Goal: Task Accomplishment & Management: Manage account settings

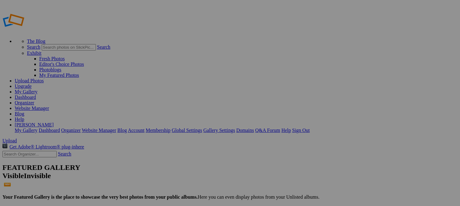
type input "Central France 2025"
drag, startPoint x: 272, startPoint y: 91, endPoint x: -87, endPoint y: 93, distance: 359.0
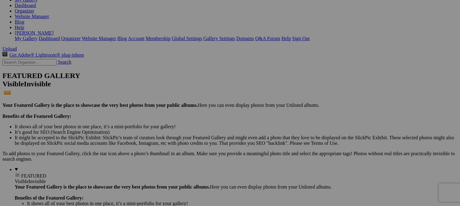
scroll to position [61, 0]
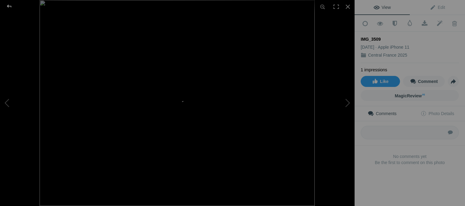
click at [10, 7] on div at bounding box center [9, 6] width 22 height 12
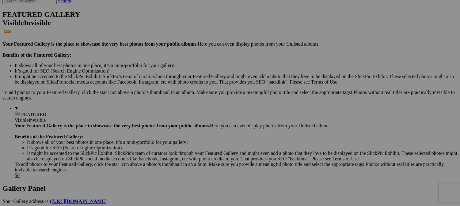
scroll to position [92, 0]
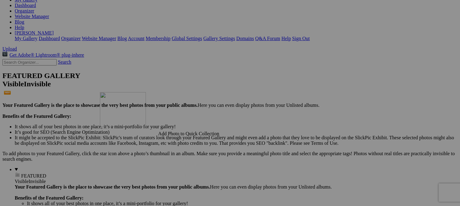
drag, startPoint x: 224, startPoint y: 92, endPoint x: 188, endPoint y: 146, distance: 64.6
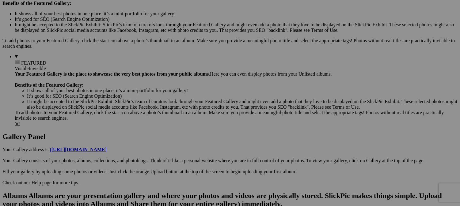
scroll to position [215, 0]
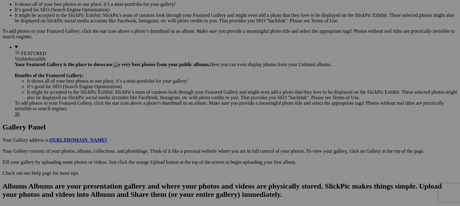
drag, startPoint x: 216, startPoint y: 82, endPoint x: 201, endPoint y: 115, distance: 36.0
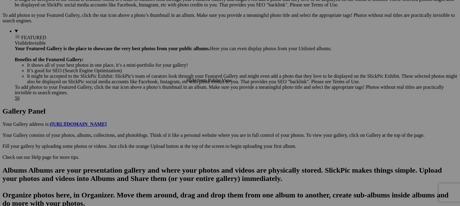
scroll to position [276, 0]
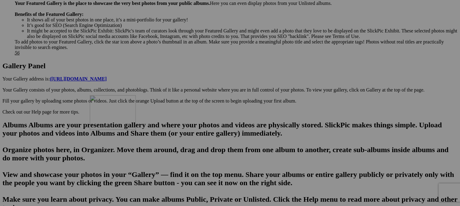
drag, startPoint x: 216, startPoint y: 57, endPoint x: 178, endPoint y: 149, distance: 99.4
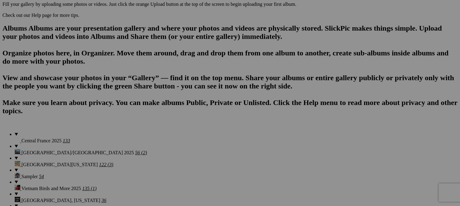
scroll to position [368, 0]
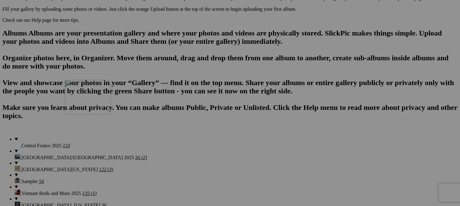
drag, startPoint x: 162, startPoint y: 48, endPoint x: 153, endPoint y: 131, distance: 83.9
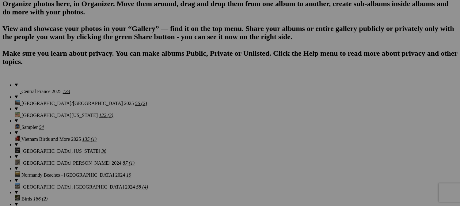
scroll to position [399, 0]
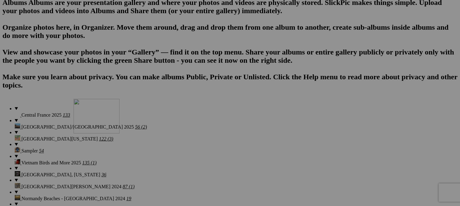
drag, startPoint x: 169, startPoint y: 84, endPoint x: 162, endPoint y: 152, distance: 68.5
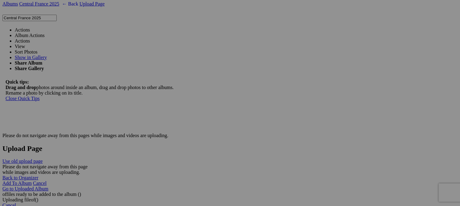
scroll to position [1095, 0]
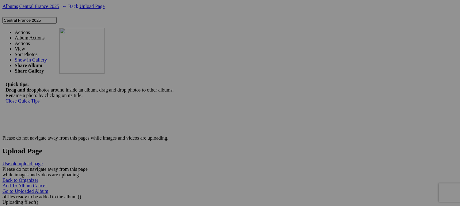
drag, startPoint x: 215, startPoint y: 99, endPoint x: 152, endPoint y: 81, distance: 65.9
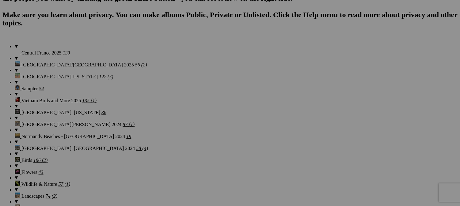
scroll to position [451, 0]
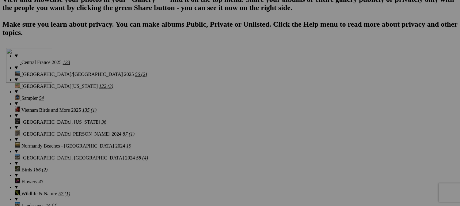
drag, startPoint x: 162, startPoint y: 116, endPoint x: 94, endPoint y: 101, distance: 69.4
drag, startPoint x: 125, startPoint y: 139, endPoint x: 98, endPoint y: 138, distance: 27.6
type input "z"
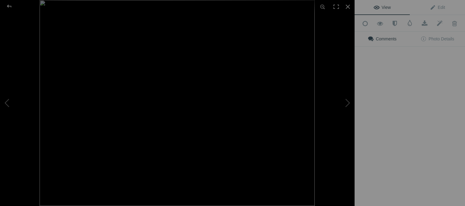
type input "Kitchen Remodel in Progress"
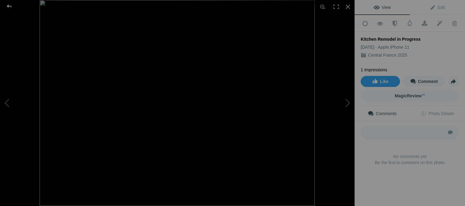
click at [9, 7] on div at bounding box center [9, 6] width 22 height 12
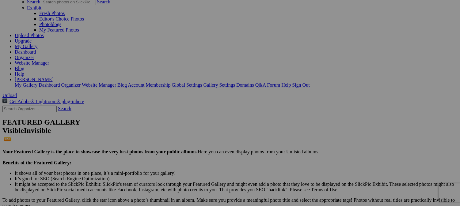
scroll to position [0, 0]
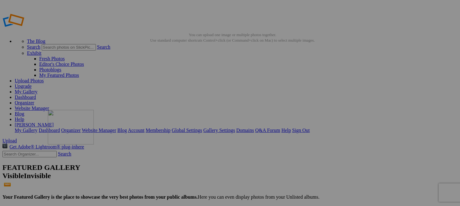
drag, startPoint x: 330, startPoint y: 91, endPoint x: 136, endPoint y: 154, distance: 203.9
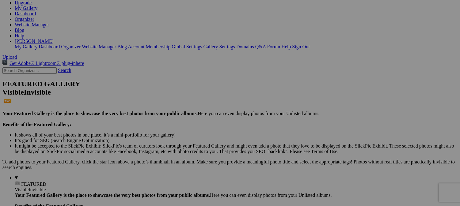
scroll to position [92, 0]
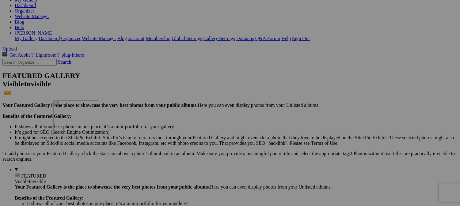
drag, startPoint x: 181, startPoint y: 81, endPoint x: 142, endPoint y: 155, distance: 83.3
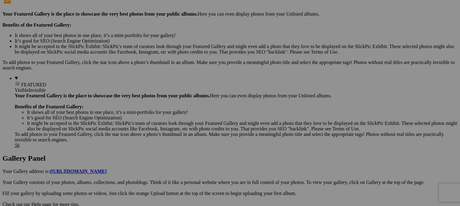
scroll to position [184, 0]
drag, startPoint x: 167, startPoint y: 71, endPoint x: 126, endPoint y: 165, distance: 101.9
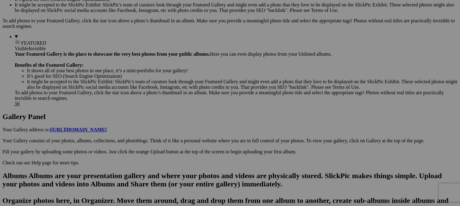
scroll to position [276, 0]
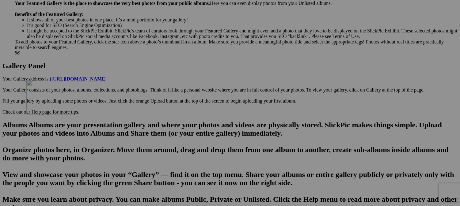
drag, startPoint x: 164, startPoint y: 60, endPoint x: 114, endPoint y: 135, distance: 90.3
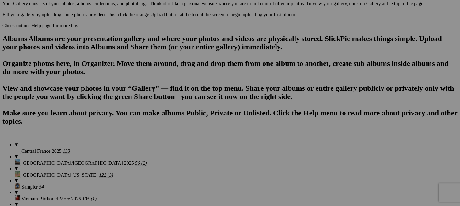
scroll to position [368, 0]
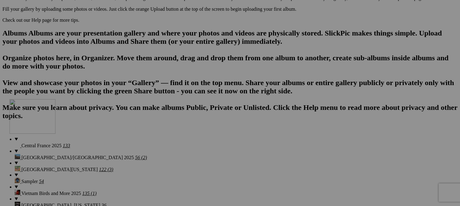
drag, startPoint x: 118, startPoint y: 51, endPoint x: 98, endPoint y: 153, distance: 104.3
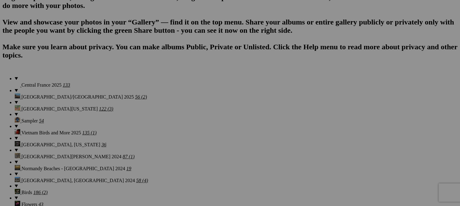
scroll to position [429, 0]
drag, startPoint x: 121, startPoint y: 58, endPoint x: 96, endPoint y: 117, distance: 64.7
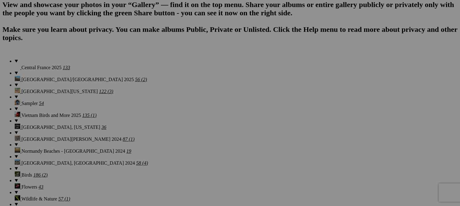
scroll to position [460, 0]
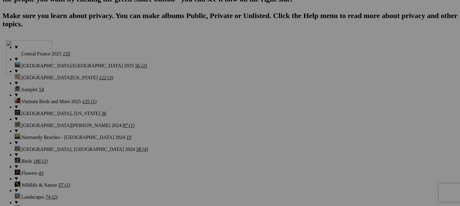
drag, startPoint x: 110, startPoint y: 111, endPoint x: 94, endPoint y: 94, distance: 23.2
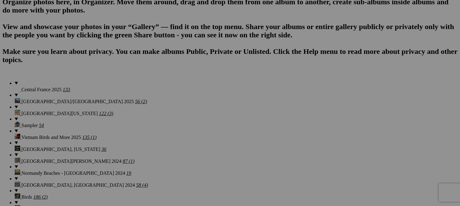
scroll to position [429, 0]
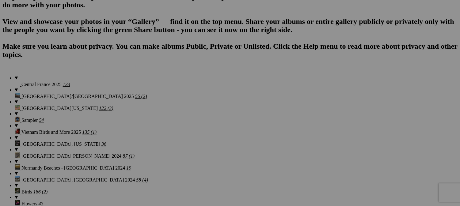
drag, startPoint x: 107, startPoint y: 161, endPoint x: 125, endPoint y: 162, distance: 17.8
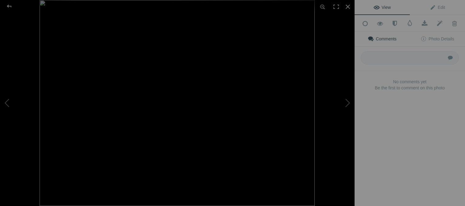
type input "New Eight Burner Stove"
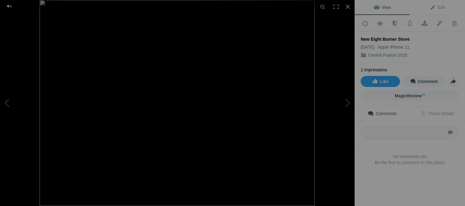
click at [8, 6] on div at bounding box center [9, 6] width 22 height 12
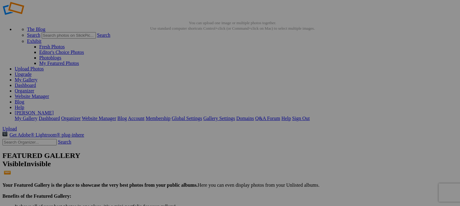
scroll to position [0, 0]
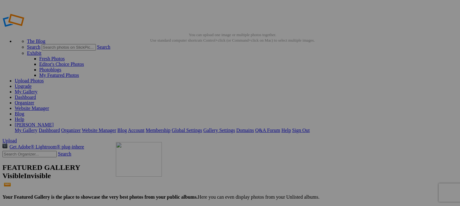
drag, startPoint x: 270, startPoint y: 92, endPoint x: 205, endPoint y: 184, distance: 113.1
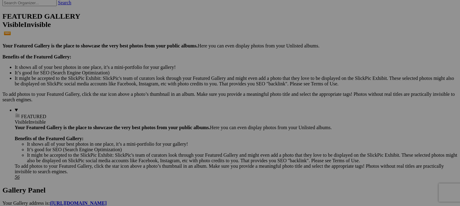
scroll to position [153, 0]
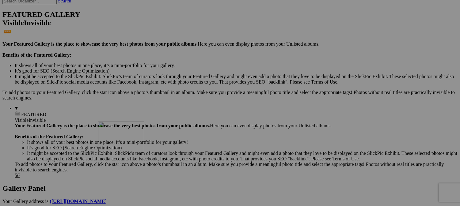
drag, startPoint x: 215, startPoint y: 35, endPoint x: 186, endPoint y: 175, distance: 143.1
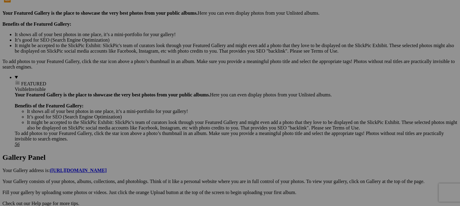
scroll to position [184, 0]
drag, startPoint x: 220, startPoint y: 67, endPoint x: 178, endPoint y: 172, distance: 113.6
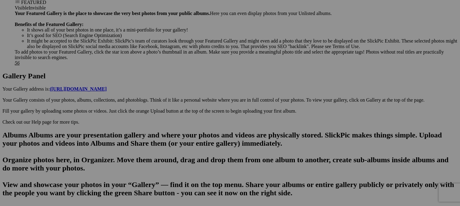
scroll to position [276, 0]
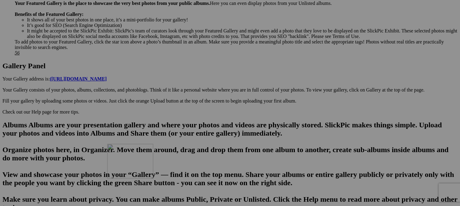
drag, startPoint x: 224, startPoint y: 54, endPoint x: 196, endPoint y: 197, distance: 145.7
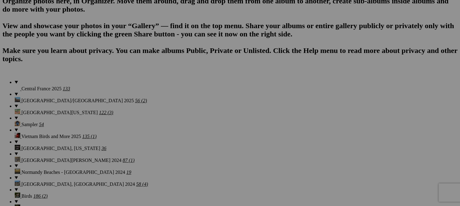
scroll to position [429, 0]
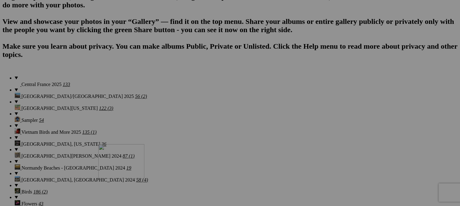
drag, startPoint x: 165, startPoint y: 58, endPoint x: 187, endPoint y: 198, distance: 142.2
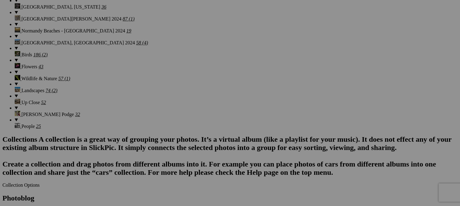
scroll to position [583, 0]
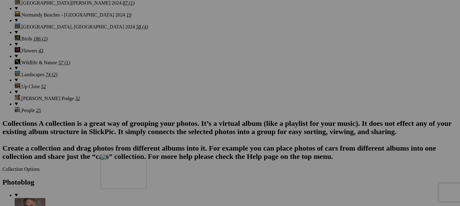
drag, startPoint x: 163, startPoint y: 60, endPoint x: 189, endPoint y: 208, distance: 150.1
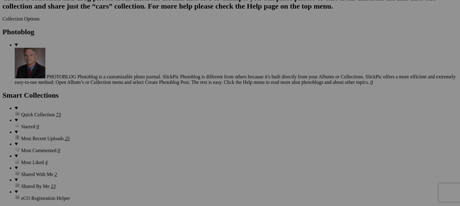
scroll to position [736, 0]
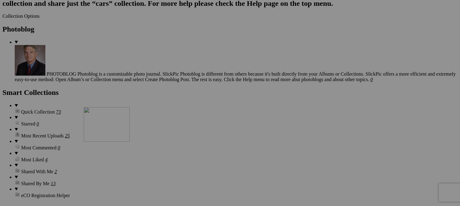
drag, startPoint x: 160, startPoint y: 63, endPoint x: 173, endPoint y: 160, distance: 98.3
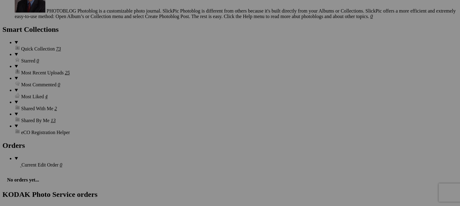
scroll to position [797, 0]
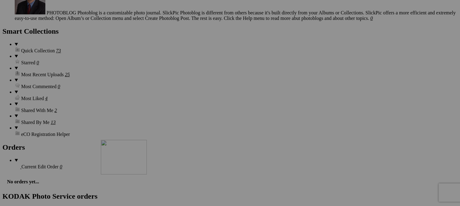
drag, startPoint x: 167, startPoint y: 91, endPoint x: 189, endPoint y: 190, distance: 100.9
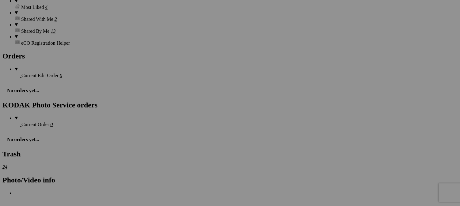
scroll to position [889, 0]
drag, startPoint x: 164, startPoint y: 67, endPoint x: 192, endPoint y: 163, distance: 99.9
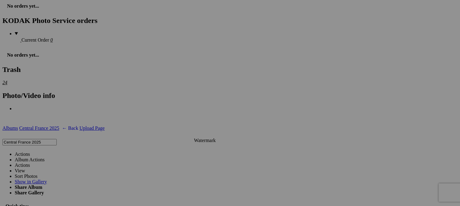
scroll to position [981, 0]
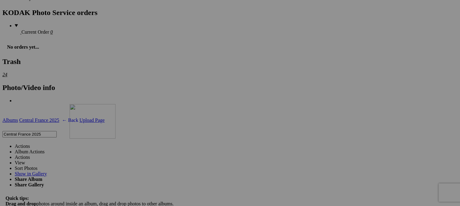
drag, startPoint x: 172, startPoint y: 51, endPoint x: 158, endPoint y: 158, distance: 107.7
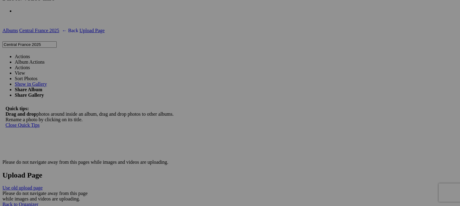
scroll to position [1073, 0]
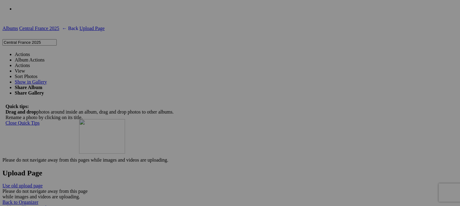
drag, startPoint x: 172, startPoint y: 66, endPoint x: 167, endPoint y: 173, distance: 107.1
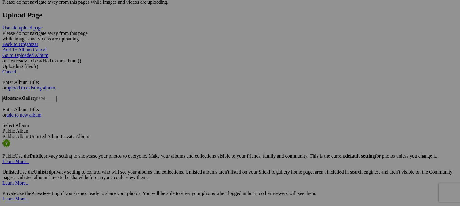
scroll to position [1226, 0]
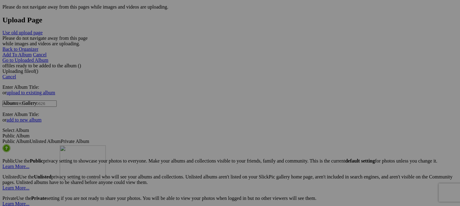
drag, startPoint x: 160, startPoint y: 49, endPoint x: 149, endPoint y: 198, distance: 149.4
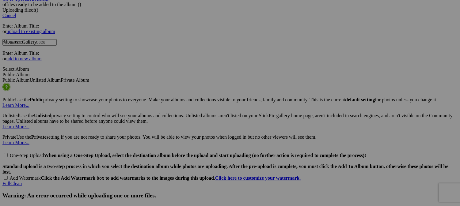
scroll to position [1349, 0]
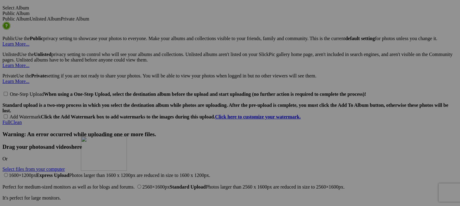
drag, startPoint x: 171, startPoint y: 65, endPoint x: 169, endPoint y: 190, distance: 125.7
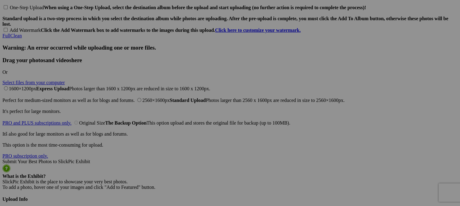
scroll to position [1441, 0]
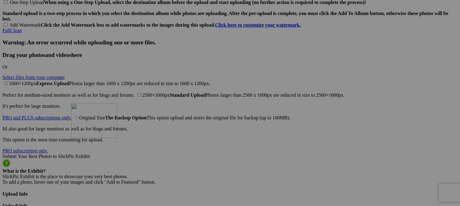
drag, startPoint x: 171, startPoint y: 58, endPoint x: 159, endPoint y: 157, distance: 99.4
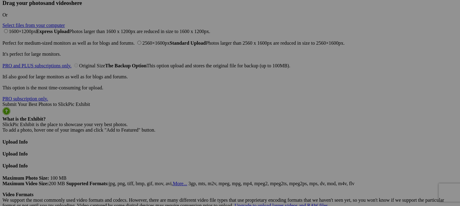
scroll to position [1502, 0]
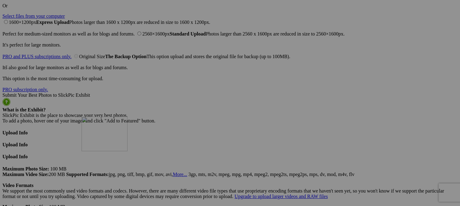
drag, startPoint x: 178, startPoint y: 74, endPoint x: 170, endPoint y: 170, distance: 96.6
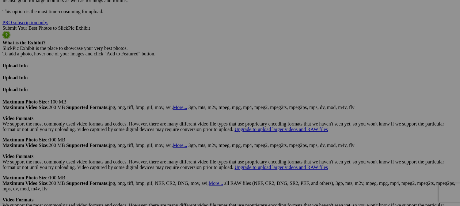
scroll to position [1594, 0]
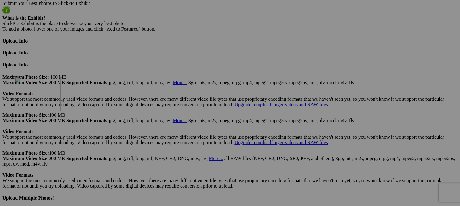
drag, startPoint x: 179, startPoint y: 63, endPoint x: 106, endPoint y: 130, distance: 99.1
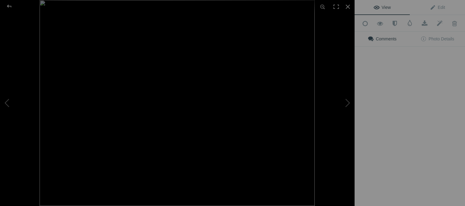
click at [114, 150] on img at bounding box center [177, 103] width 275 height 206
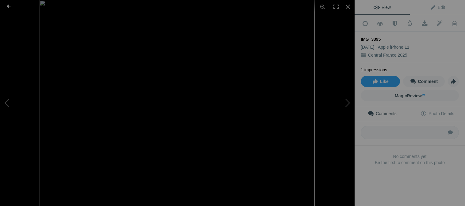
click at [9, 8] on div at bounding box center [9, 6] width 22 height 12
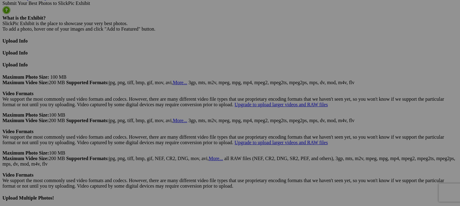
drag, startPoint x: 104, startPoint y: 163, endPoint x: 127, endPoint y: 165, distance: 23.1
drag, startPoint x: 105, startPoint y: 164, endPoint x: 111, endPoint y: 164, distance: 5.6
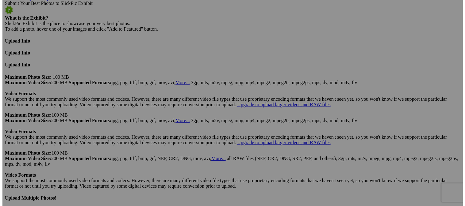
scroll to position [0, 36]
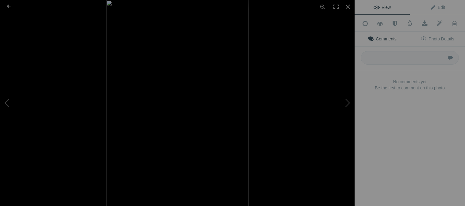
type input "Endless Treasures at the [GEOGRAPHIC_DATA] (village-wide garage sale)"
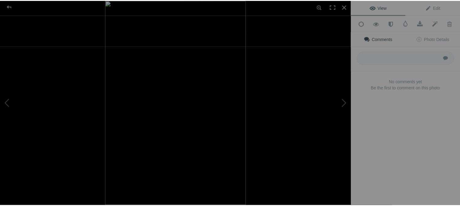
scroll to position [0, 0]
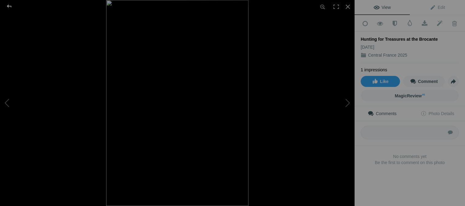
click at [10, 4] on div at bounding box center [9, 6] width 22 height 12
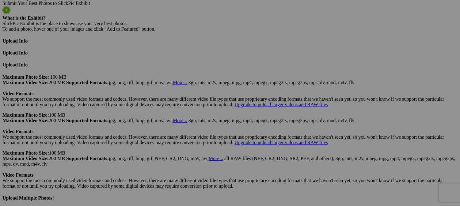
drag, startPoint x: 148, startPoint y: 169, endPoint x: 160, endPoint y: 169, distance: 11.7
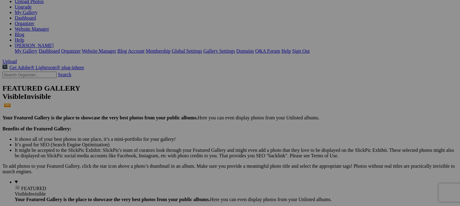
scroll to position [61, 0]
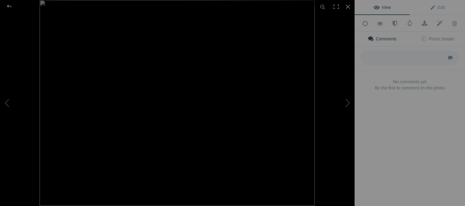
type input "Digging for Treasures at the Brocante"
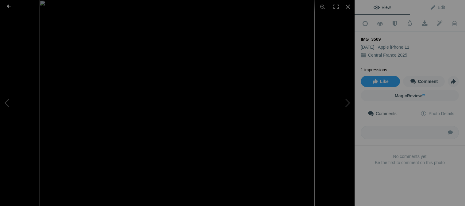
click at [6, 5] on div at bounding box center [9, 6] width 22 height 12
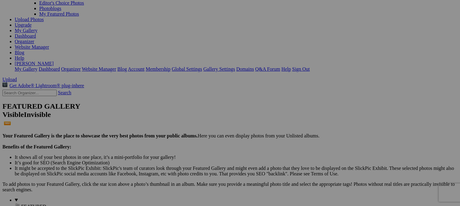
drag, startPoint x: 217, startPoint y: 62, endPoint x: 237, endPoint y: 62, distance: 20.5
type input "Emiuse (thrift store) in [GEOGRAPHIC_DATA], [GEOGRAPHIC_DATA]"
drag, startPoint x: 222, startPoint y: 42, endPoint x: 196, endPoint y: 153, distance: 114.4
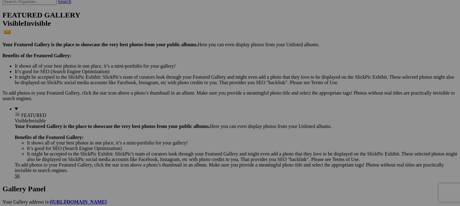
scroll to position [153, 0]
drag, startPoint x: 226, startPoint y: 34, endPoint x: 183, endPoint y: 138, distance: 112.9
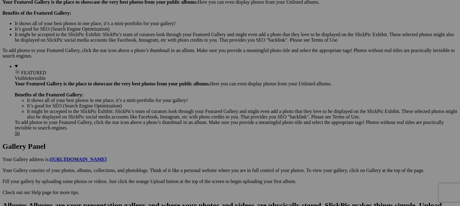
scroll to position [215, 0]
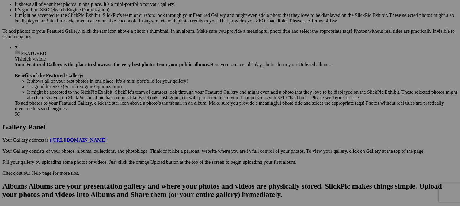
drag, startPoint x: 222, startPoint y: 41, endPoint x: 193, endPoint y: 169, distance: 130.8
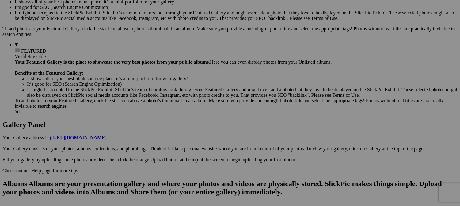
scroll to position [307, 0]
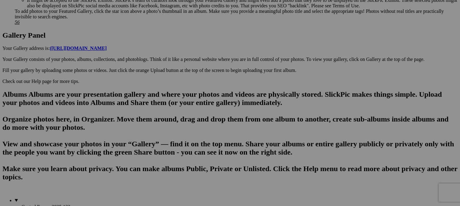
drag, startPoint x: 222, startPoint y: 21, endPoint x: 183, endPoint y: 187, distance: 171.3
drag, startPoint x: 229, startPoint y: 35, endPoint x: 182, endPoint y: 186, distance: 158.0
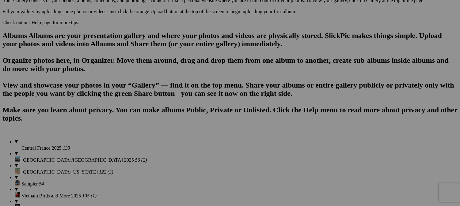
scroll to position [337, 0]
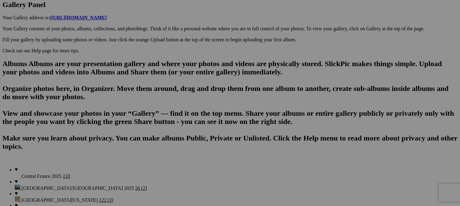
drag, startPoint x: 229, startPoint y: 75, endPoint x: 201, endPoint y: 205, distance: 133.6
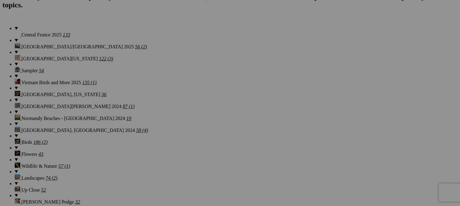
scroll to position [491, 0]
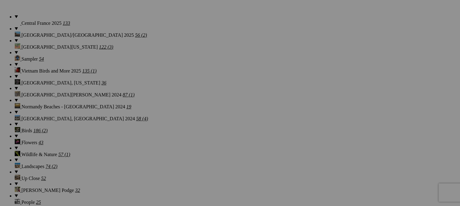
drag, startPoint x: 219, startPoint y: 67, endPoint x: 185, endPoint y: 205, distance: 142.1
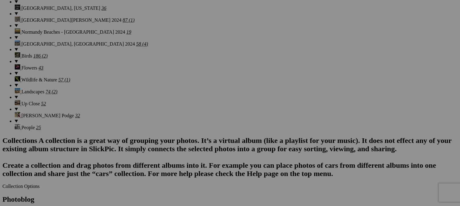
scroll to position [613, 0]
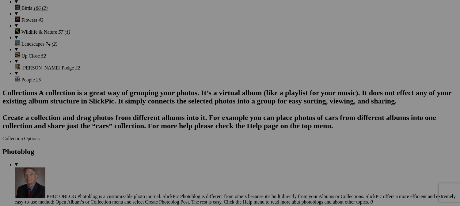
drag, startPoint x: 179, startPoint y: 110, endPoint x: 184, endPoint y: 206, distance: 96.1
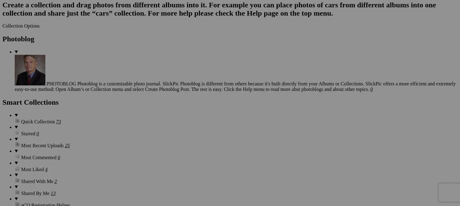
scroll to position [736, 0]
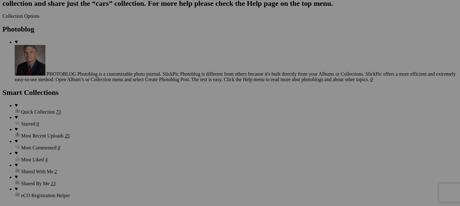
drag, startPoint x: 164, startPoint y: 40, endPoint x: 172, endPoint y: 200, distance: 160.2
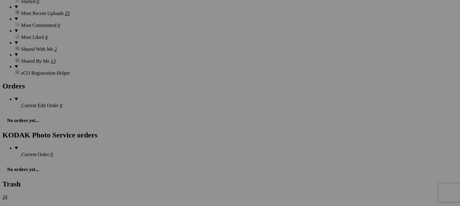
scroll to position [889, 0]
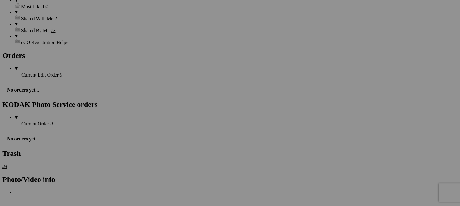
drag, startPoint x: 172, startPoint y: 68, endPoint x: 169, endPoint y: 190, distance: 122.7
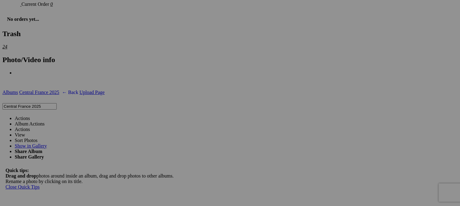
scroll to position [981, 0]
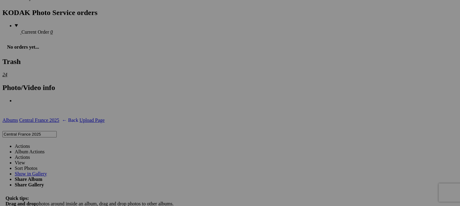
drag, startPoint x: 169, startPoint y: 53, endPoint x: 153, endPoint y: 179, distance: 127.0
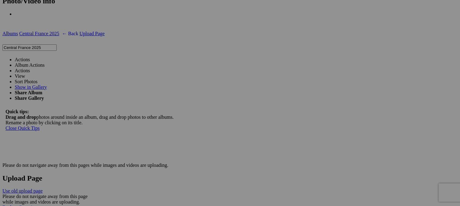
scroll to position [1073, 0]
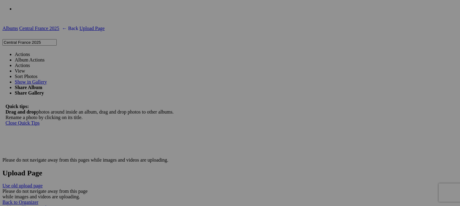
drag, startPoint x: 114, startPoint y: 109, endPoint x: 193, endPoint y: 201, distance: 121.3
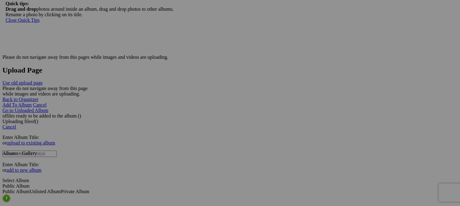
scroll to position [1196, 0]
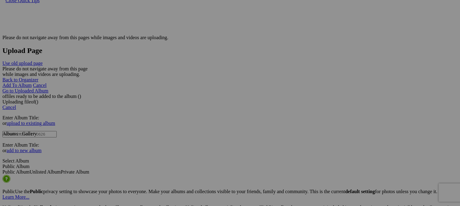
drag, startPoint x: 173, startPoint y: 66, endPoint x: 172, endPoint y: 182, distance: 115.9
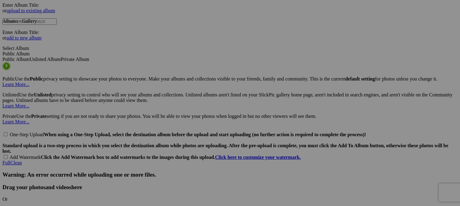
scroll to position [1318, 0]
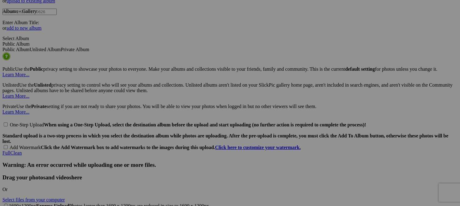
drag, startPoint x: 168, startPoint y: 28, endPoint x: 147, endPoint y: 193, distance: 166.2
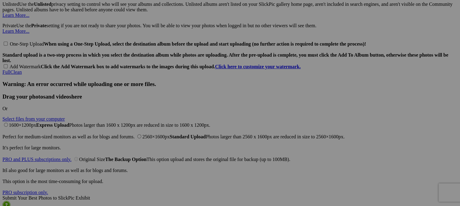
scroll to position [1410, 0]
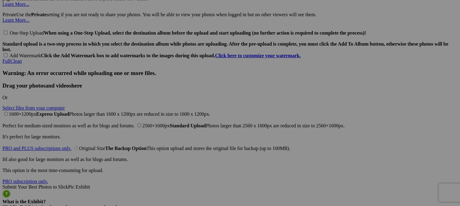
drag, startPoint x: 167, startPoint y: 81, endPoint x: 183, endPoint y: 170, distance: 90.0
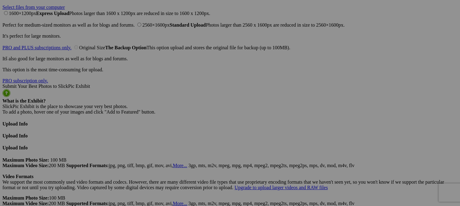
scroll to position [1533, 0]
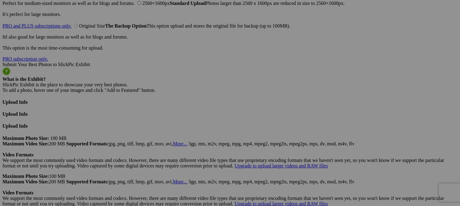
drag, startPoint x: 163, startPoint y: 48, endPoint x: 155, endPoint y: 152, distance: 104.3
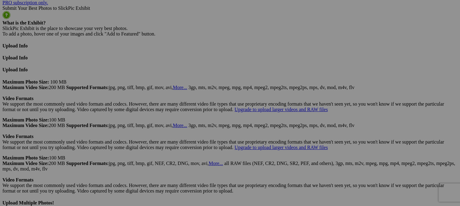
scroll to position [1594, 0]
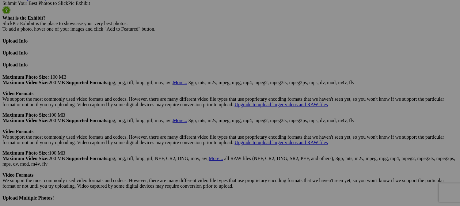
drag, startPoint x: 170, startPoint y: 66, endPoint x: 202, endPoint y: 124, distance: 66.6
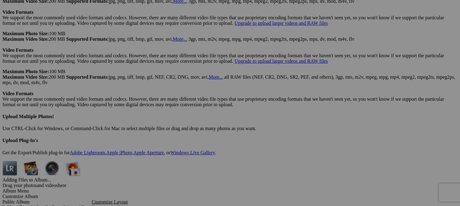
scroll to position [1678, 0]
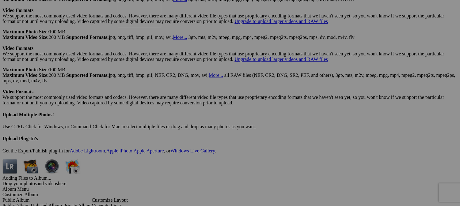
drag, startPoint x: 170, startPoint y: 143, endPoint x: 206, endPoint y: 35, distance: 114.2
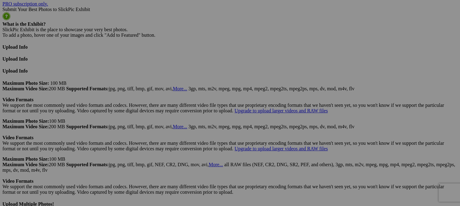
scroll to position [1586, 0]
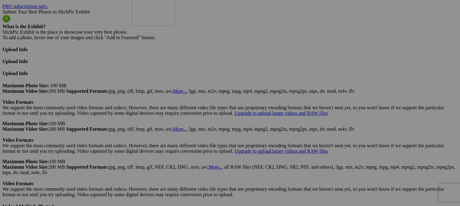
drag, startPoint x: 223, startPoint y: 148, endPoint x: 220, endPoint y: 33, distance: 114.4
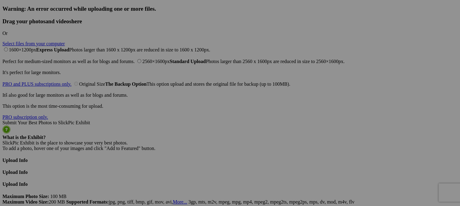
scroll to position [1463, 0]
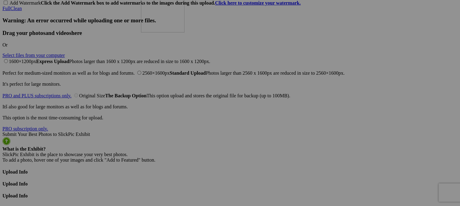
drag, startPoint x: 225, startPoint y: 184, endPoint x: 229, endPoint y: 40, distance: 144.5
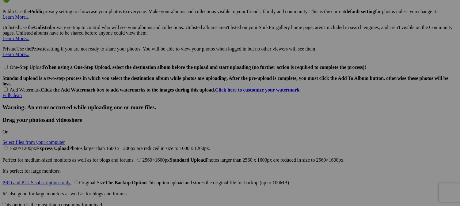
scroll to position [1371, 0]
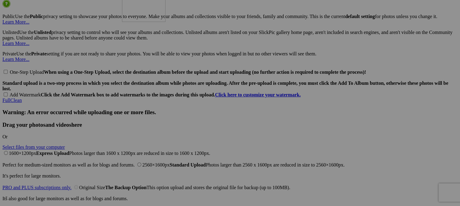
drag, startPoint x: 224, startPoint y: 139, endPoint x: 210, endPoint y: 29, distance: 110.6
drag, startPoint x: 268, startPoint y: 139, endPoint x: 241, endPoint y: 34, distance: 107.7
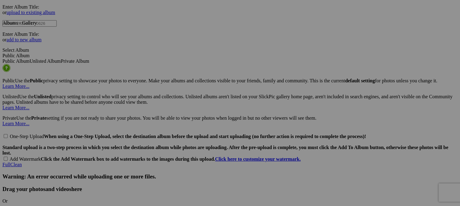
scroll to position [1279, 0]
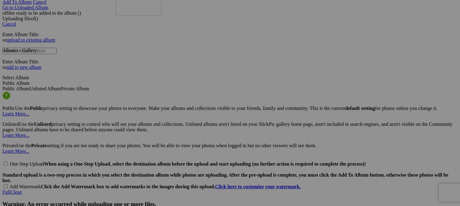
drag, startPoint x: 224, startPoint y: 155, endPoint x: 204, endPoint y: 23, distance: 133.0
drag, startPoint x: 275, startPoint y: 160, endPoint x: 243, endPoint y: 34, distance: 129.8
drag, startPoint x: 330, startPoint y: 147, endPoint x: 209, endPoint y: 26, distance: 170.4
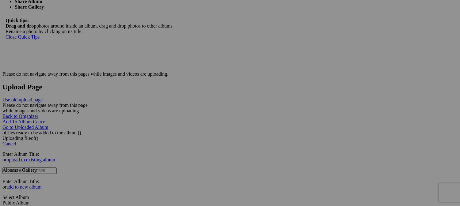
scroll to position [1187, 0]
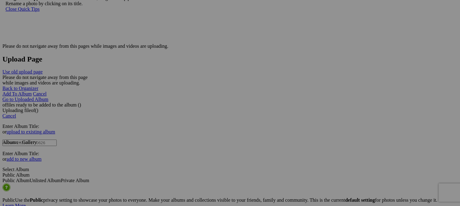
drag, startPoint x: 231, startPoint y: 71, endPoint x: 207, endPoint y: 19, distance: 57.1
drag, startPoint x: 335, startPoint y: 168, endPoint x: 221, endPoint y: 20, distance: 186.8
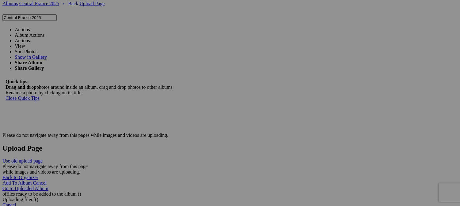
scroll to position [1095, 0]
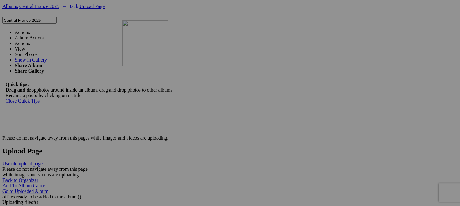
drag, startPoint x: 332, startPoint y: 163, endPoint x: 202, endPoint y: 67, distance: 161.6
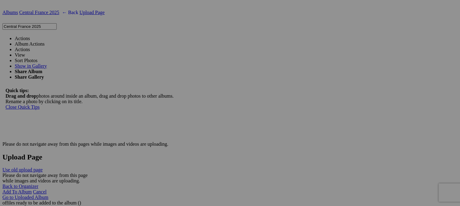
scroll to position [1034, 0]
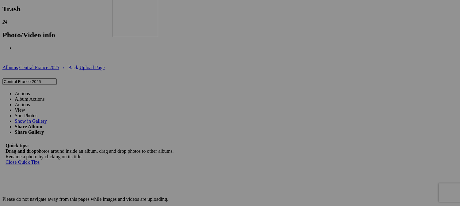
drag, startPoint x: 232, startPoint y: 158, endPoint x: 201, endPoint y: 44, distance: 117.8
drag, startPoint x: 289, startPoint y: 152, endPoint x: 265, endPoint y: 69, distance: 86.3
drag, startPoint x: 318, startPoint y: 103, endPoint x: 304, endPoint y: 62, distance: 43.3
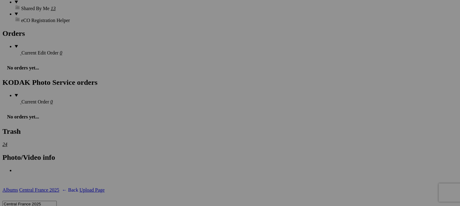
scroll to position [942, 0]
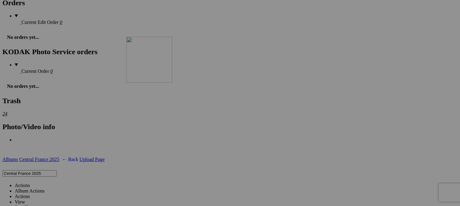
drag, startPoint x: 228, startPoint y: 180, endPoint x: 215, endPoint y: 71, distance: 109.7
drag, startPoint x: 280, startPoint y: 161, endPoint x: 260, endPoint y: 73, distance: 90.0
drag, startPoint x: 327, startPoint y: 176, endPoint x: 167, endPoint y: 73, distance: 189.6
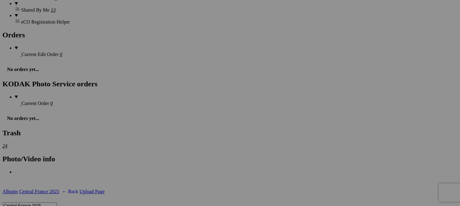
scroll to position [850, 0]
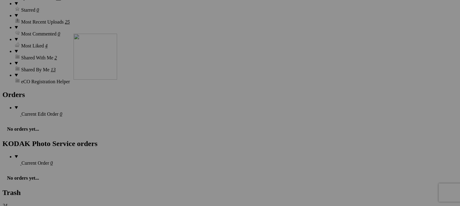
drag, startPoint x: 163, startPoint y: 174, endPoint x: 162, endPoint y: 87, distance: 86.5
drag, startPoint x: 287, startPoint y: 180, endPoint x: 169, endPoint y: 82, distance: 153.9
drag, startPoint x: 329, startPoint y: 183, endPoint x: 220, endPoint y: 85, distance: 147.0
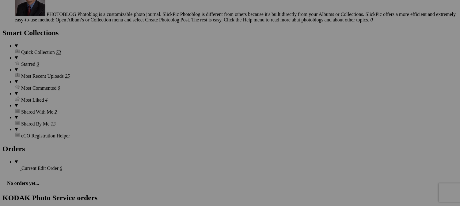
scroll to position [789, 0]
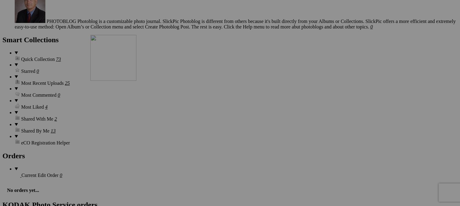
drag, startPoint x: 178, startPoint y: 170, endPoint x: 179, endPoint y: 81, distance: 89.2
drag, startPoint x: 231, startPoint y: 181, endPoint x: 214, endPoint y: 85, distance: 97.5
drag, startPoint x: 269, startPoint y: 173, endPoint x: 262, endPoint y: 78, distance: 95.0
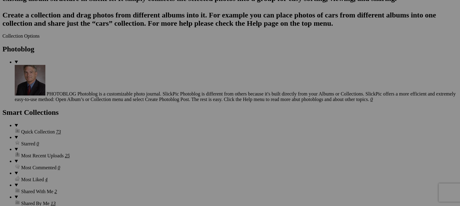
scroll to position [697, 0]
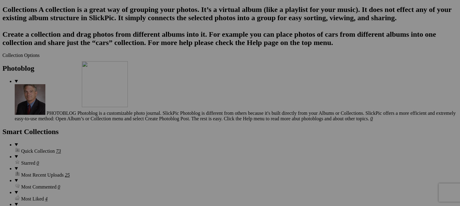
drag, startPoint x: 158, startPoint y: 184, endPoint x: 174, endPoint y: 99, distance: 86.7
drag, startPoint x: 212, startPoint y: 172, endPoint x: 208, endPoint y: 90, distance: 82.3
drag, startPoint x: 271, startPoint y: 168, endPoint x: 256, endPoint y: 88, distance: 81.0
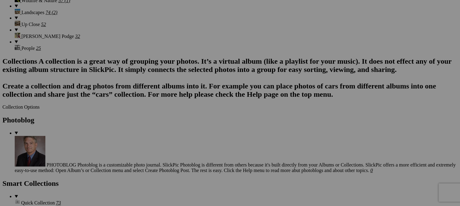
scroll to position [635, 0]
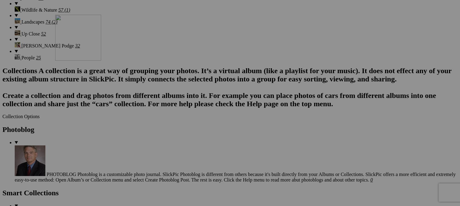
drag, startPoint x: 166, startPoint y: 177, endPoint x: 148, endPoint y: 70, distance: 108.5
drag, startPoint x: 284, startPoint y: 173, endPoint x: 251, endPoint y: 68, distance: 110.5
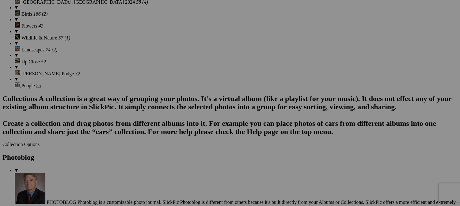
scroll to position [574, 0]
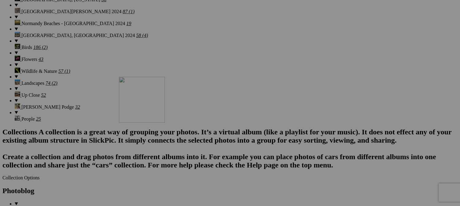
drag, startPoint x: 293, startPoint y: 146, endPoint x: 207, endPoint y: 130, distance: 86.6
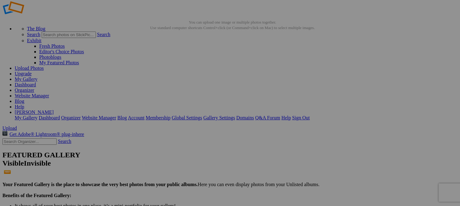
scroll to position [0, 0]
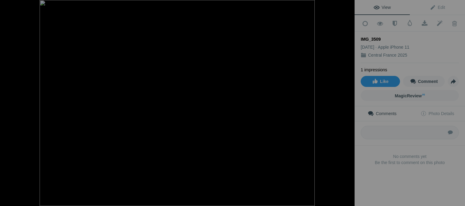
click at [10, 7] on div at bounding box center [9, 6] width 22 height 12
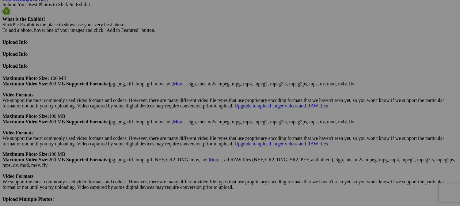
scroll to position [1656, 0]
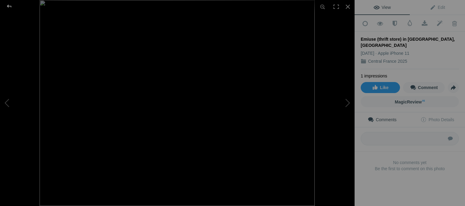
click at [11, 6] on div at bounding box center [9, 6] width 22 height 12
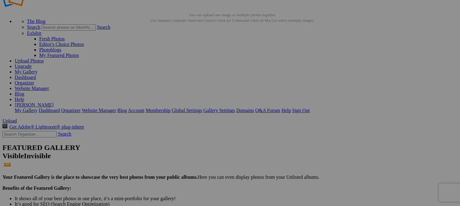
scroll to position [0, 0]
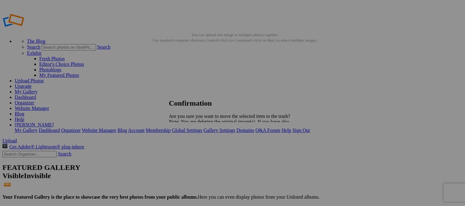
click at [189, 143] on span "Yes" at bounding box center [185, 143] width 7 height 5
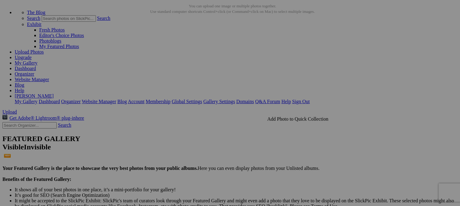
scroll to position [61, 0]
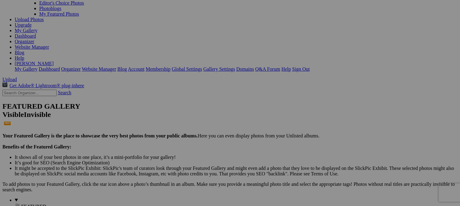
type input "First Dinner Course is Served - Château de Lalande"
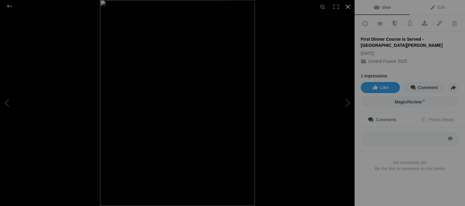
click at [348, 4] on div at bounding box center [347, 6] width 13 height 13
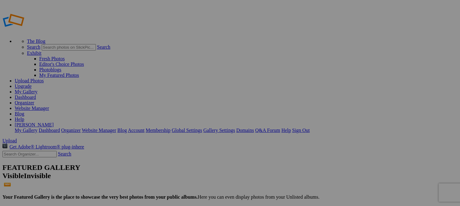
type input "Central France 2025"
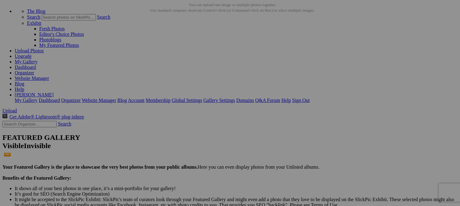
scroll to position [31, 0]
drag, startPoint x: 163, startPoint y: 92, endPoint x: 180, endPoint y: 90, distance: 17.8
type input "F"
type input "Dinner- First Course"
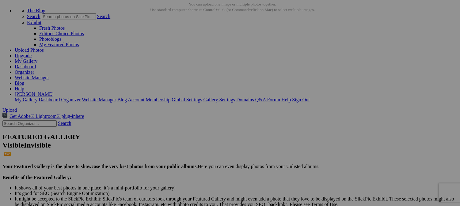
drag, startPoint x: 161, startPoint y: 62, endPoint x: 164, endPoint y: 148, distance: 86.2
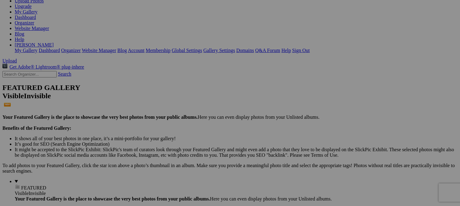
scroll to position [92, 0]
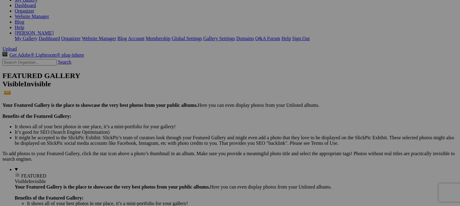
drag, startPoint x: 174, startPoint y: 22, endPoint x: 169, endPoint y: 171, distance: 149.1
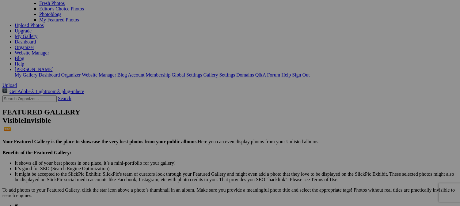
scroll to position [0, 0]
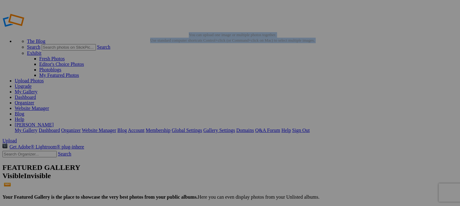
drag, startPoint x: 170, startPoint y: 98, endPoint x: 169, endPoint y: 151, distance: 53.1
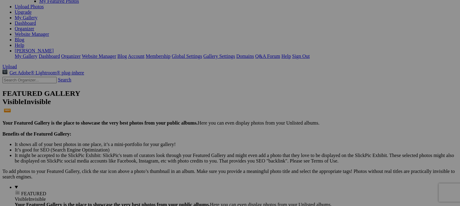
scroll to position [92, 0]
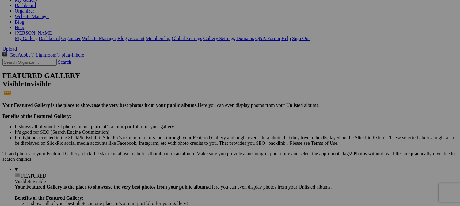
drag, startPoint x: 171, startPoint y: 79, endPoint x: 182, endPoint y: 171, distance: 92.5
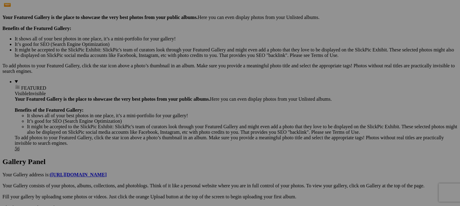
scroll to position [184, 0]
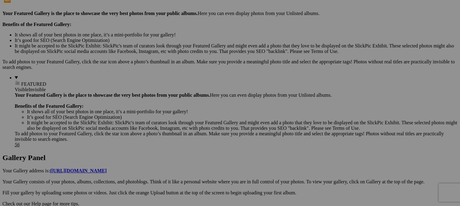
drag, startPoint x: 169, startPoint y: 72, endPoint x: 162, endPoint y: 173, distance: 100.8
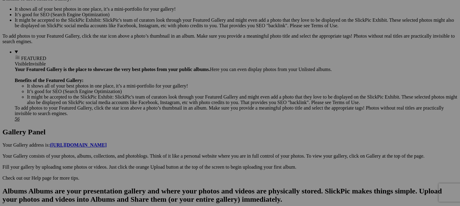
scroll to position [276, 0]
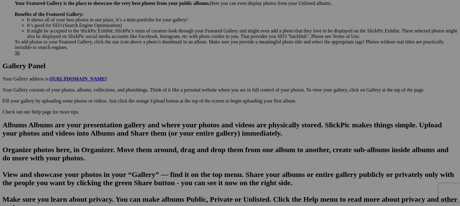
drag, startPoint x: 167, startPoint y: 52, endPoint x: 170, endPoint y: 159, distance: 107.1
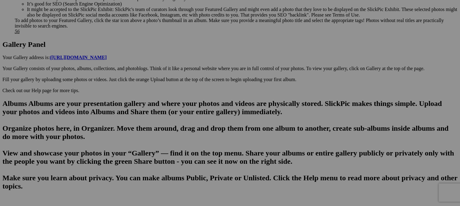
scroll to position [368, 0]
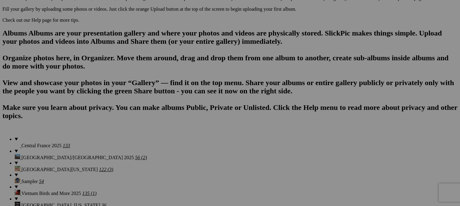
drag, startPoint x: 170, startPoint y: 47, endPoint x: 183, endPoint y: 167, distance: 120.9
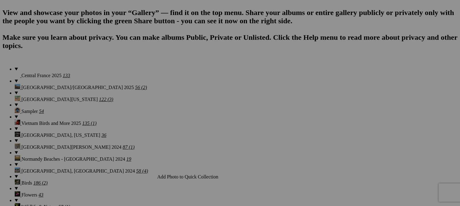
scroll to position [460, 0]
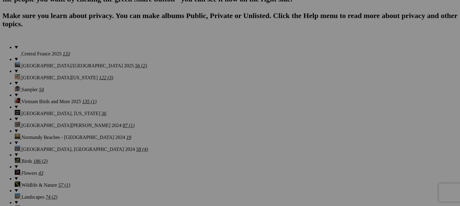
drag, startPoint x: 167, startPoint y: 35, endPoint x: 170, endPoint y: 176, distance: 141.1
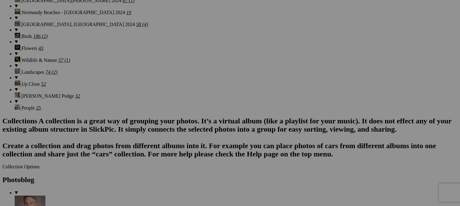
scroll to position [613, 0]
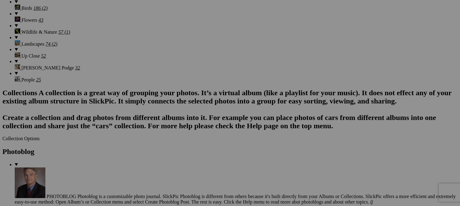
drag, startPoint x: 169, startPoint y: 41, endPoint x: 163, endPoint y: 188, distance: 147.0
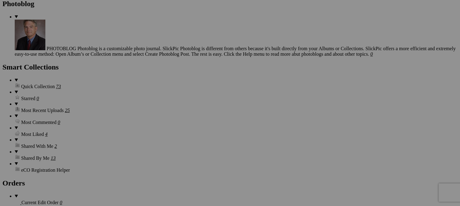
scroll to position [767, 0]
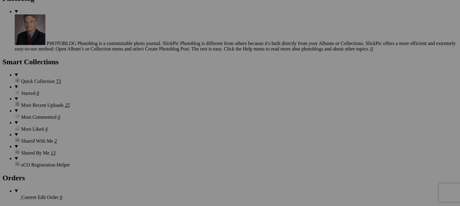
drag, startPoint x: 170, startPoint y: 36, endPoint x: 168, endPoint y: 167, distance: 131.5
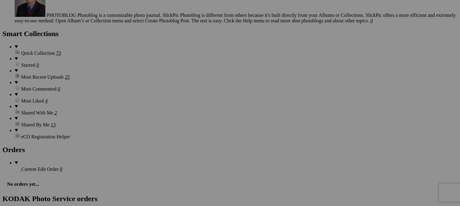
scroll to position [797, 0]
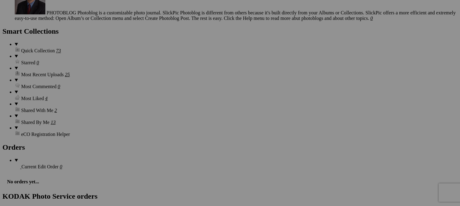
drag, startPoint x: 178, startPoint y: 166, endPoint x: 219, endPoint y: 22, distance: 148.9
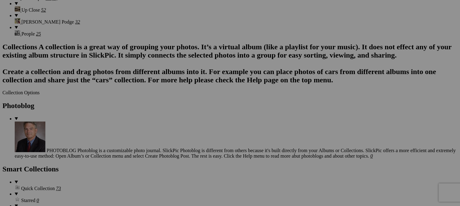
scroll to position [644, 0]
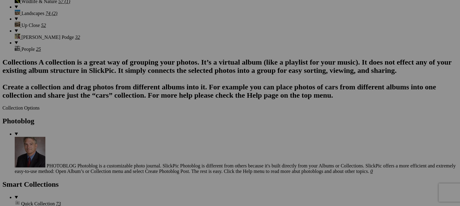
drag, startPoint x: 215, startPoint y: 154, endPoint x: 197, endPoint y: 25, distance: 130.0
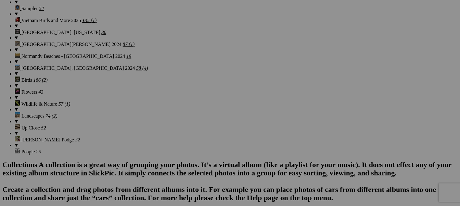
scroll to position [521, 0]
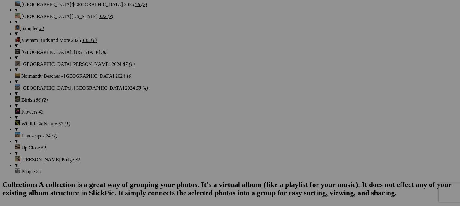
drag, startPoint x: 218, startPoint y: 125, endPoint x: 208, endPoint y: 3, distance: 122.1
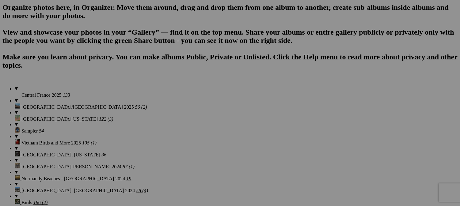
scroll to position [399, 0]
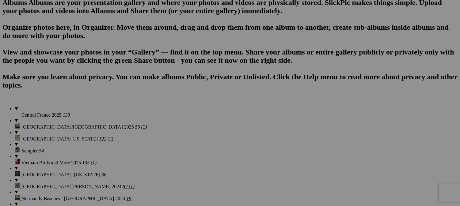
drag, startPoint x: 219, startPoint y: 100, endPoint x: 222, endPoint y: 11, distance: 89.6
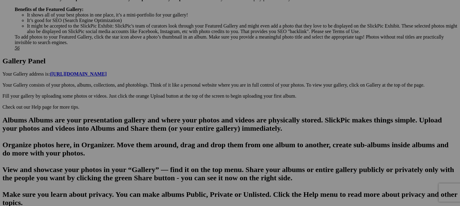
scroll to position [276, 0]
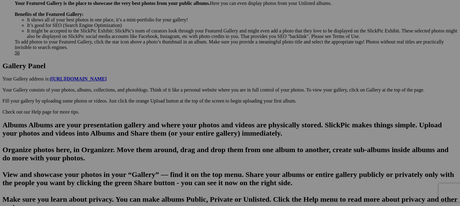
drag, startPoint x: 218, startPoint y: 133, endPoint x: 232, endPoint y: 3, distance: 131.4
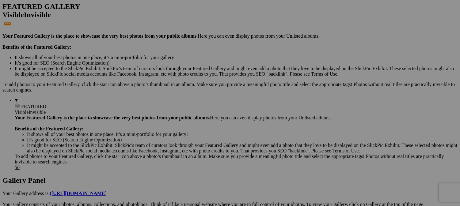
scroll to position [153, 0]
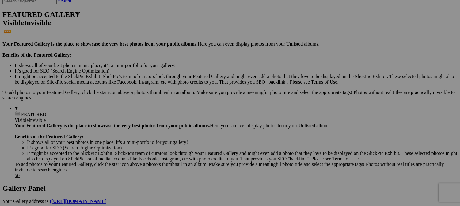
drag, startPoint x: 272, startPoint y: 113, endPoint x: 283, endPoint y: 21, distance: 92.1
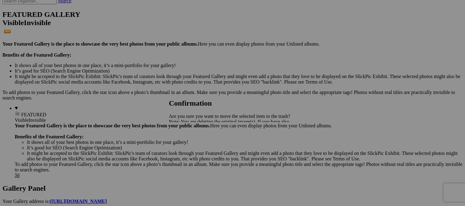
click at [189, 143] on span "Yes" at bounding box center [185, 143] width 7 height 5
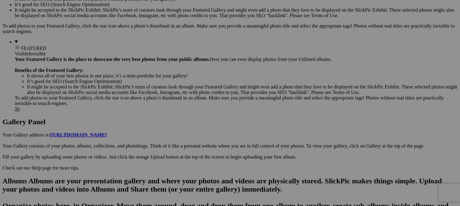
scroll to position [276, 0]
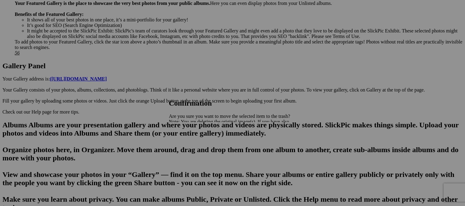
click at [189, 145] on span "Yes" at bounding box center [185, 143] width 7 height 5
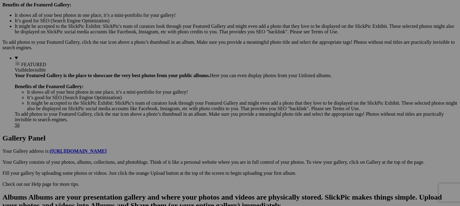
scroll to position [189, 0]
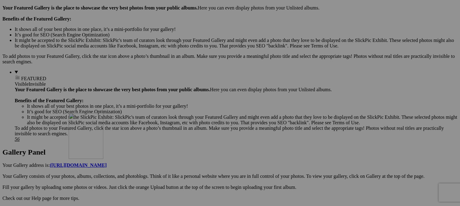
drag, startPoint x: 391, startPoint y: 71, endPoint x: 157, endPoint y: 164, distance: 251.2
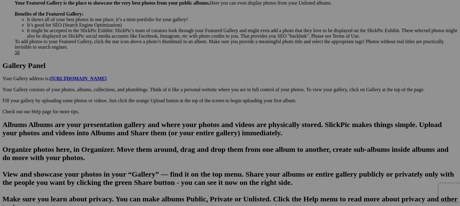
scroll to position [281, 0]
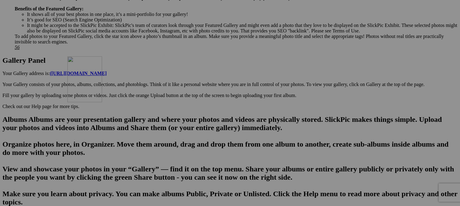
drag, startPoint x: 169, startPoint y: 46, endPoint x: 157, endPoint y: 112, distance: 66.9
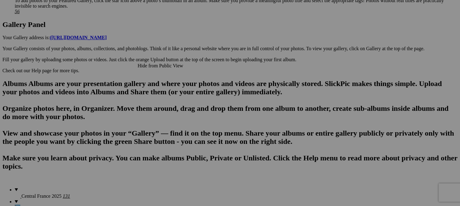
scroll to position [343, 0]
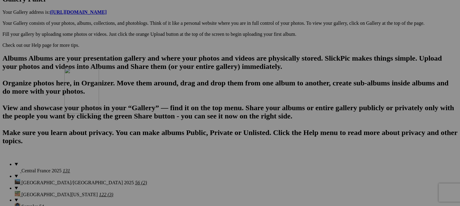
drag, startPoint x: 169, startPoint y: 62, endPoint x: 152, endPoint y: 121, distance: 61.7
drag, startPoint x: 226, startPoint y: 144, endPoint x: 154, endPoint y: 136, distance: 72.2
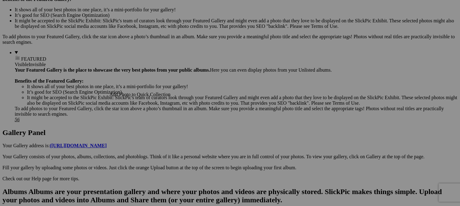
scroll to position [215, 0]
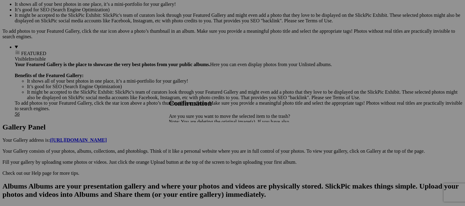
click at [189, 146] on span "Yes" at bounding box center [185, 143] width 7 height 5
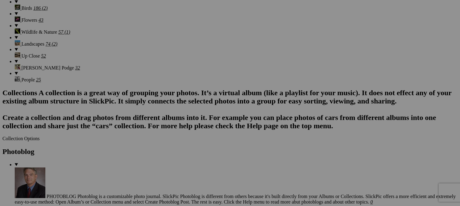
scroll to position [583, 0]
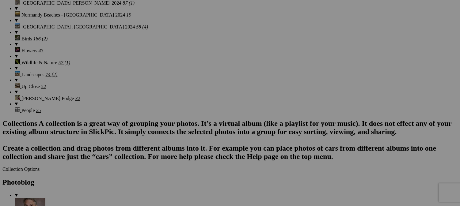
drag, startPoint x: 170, startPoint y: 142, endPoint x: 230, endPoint y: 18, distance: 137.5
drag, startPoint x: 234, startPoint y: 139, endPoint x: 265, endPoint y: 59, distance: 86.3
drag, startPoint x: 279, startPoint y: 142, endPoint x: 282, endPoint y: 19, distance: 122.7
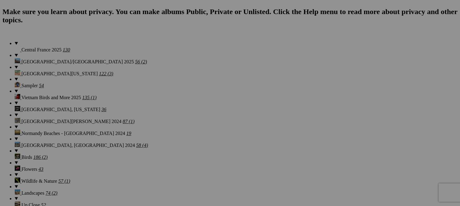
scroll to position [460, 0]
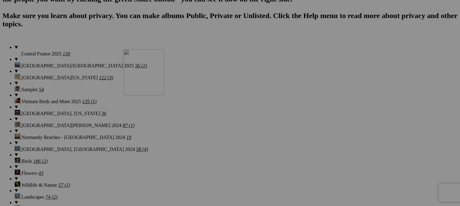
drag, startPoint x: 220, startPoint y: 176, endPoint x: 216, endPoint y: 86, distance: 90.2
drag, startPoint x: 272, startPoint y: 184, endPoint x: 263, endPoint y: 94, distance: 91.2
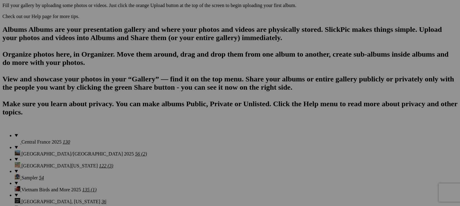
scroll to position [368, 0]
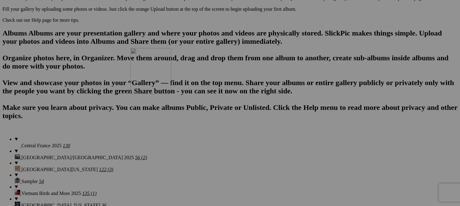
drag, startPoint x: 228, startPoint y: 182, endPoint x: 231, endPoint y: 123, distance: 59.9
drag, startPoint x: 288, startPoint y: 187, endPoint x: 262, endPoint y: 89, distance: 101.3
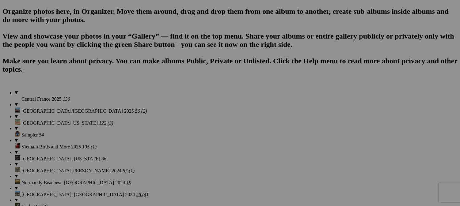
scroll to position [460, 0]
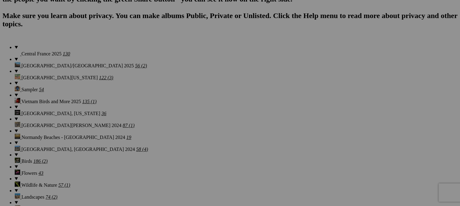
drag, startPoint x: 399, startPoint y: 109, endPoint x: 271, endPoint y: 29, distance: 151.3
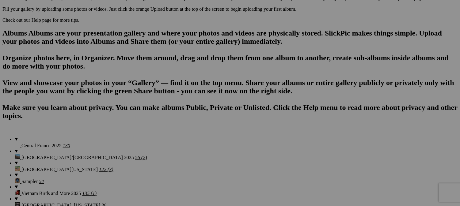
scroll to position [337, 0]
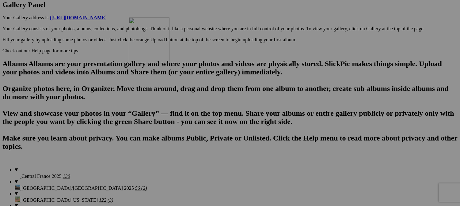
drag, startPoint x: 233, startPoint y: 148, endPoint x: 217, endPoint y: 66, distance: 83.4
drag, startPoint x: 277, startPoint y: 153, endPoint x: 264, endPoint y: 61, distance: 92.6
drag, startPoint x: 322, startPoint y: 158, endPoint x: 318, endPoint y: 69, distance: 89.0
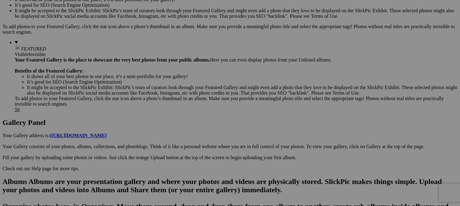
scroll to position [215, 0]
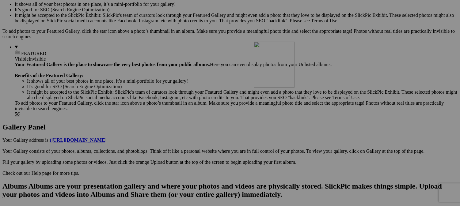
drag, startPoint x: 223, startPoint y: 185, endPoint x: 338, endPoint y: 96, distance: 145.6
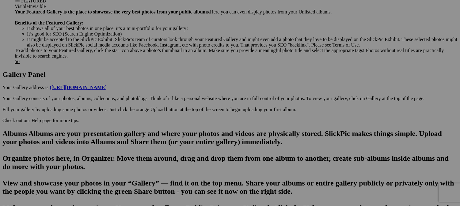
scroll to position [276, 0]
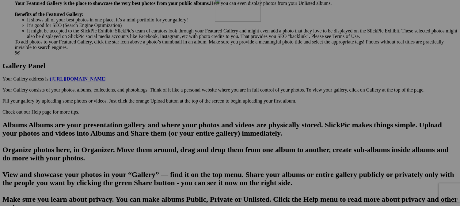
drag, startPoint x: 279, startPoint y: 143, endPoint x: 300, endPoint y: 57, distance: 87.9
drag, startPoint x: 274, startPoint y: 59, endPoint x: 331, endPoint y: 49, distance: 57.9
drag, startPoint x: 333, startPoint y: 136, endPoint x: 100, endPoint y: 122, distance: 233.8
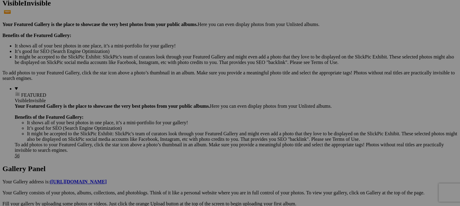
scroll to position [153, 0]
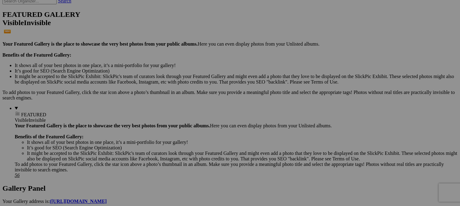
type input "When pigeons are thirsty - Château de la Lande"
type input "First dinner course is served - Château de Lalande"
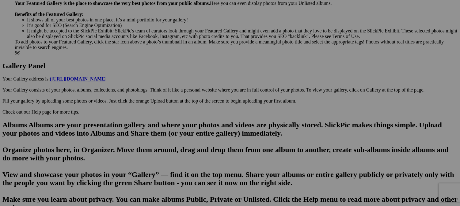
scroll to position [245, 0]
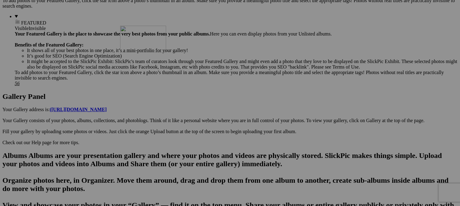
drag, startPoint x: 285, startPoint y: 94, endPoint x: 208, endPoint y: 79, distance: 77.4
type input "Breakfast setting- [GEOGRAPHIC_DATA][PERSON_NAME]"
drag, startPoint x: 204, startPoint y: 106, endPoint x: 241, endPoint y: 109, distance: 37.2
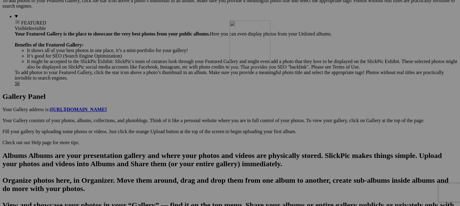
drag, startPoint x: 388, startPoint y: 91, endPoint x: 318, endPoint y: 73, distance: 72.7
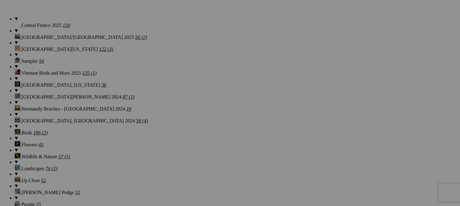
scroll to position [491, 0]
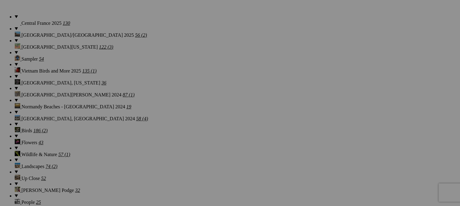
type input "Pigeons getting a fountain drink - Château de la Lande"
drag, startPoint x: 269, startPoint y: 106, endPoint x: 272, endPoint y: 105, distance: 3.1
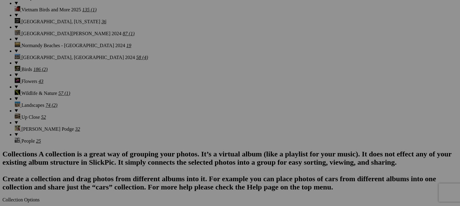
scroll to position [491, 0]
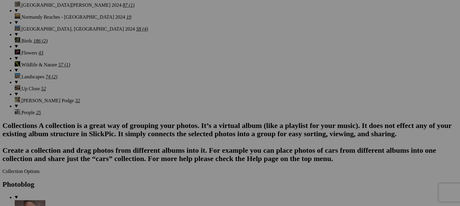
scroll to position [583, 0]
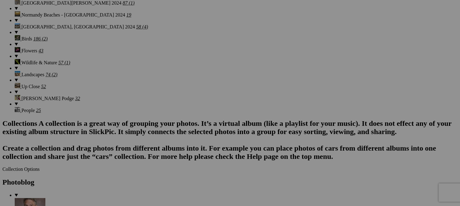
type input "One chicken of many - Walled Garden Coop"
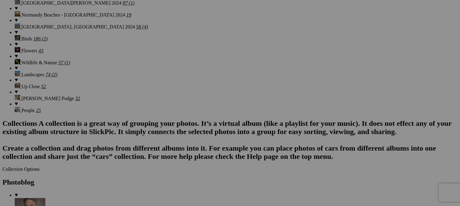
type input "Butterfly in gardens"
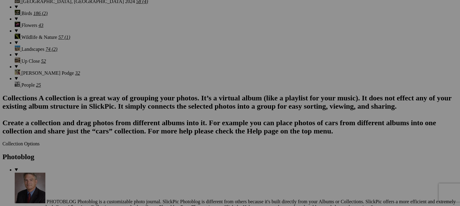
scroll to position [613, 0]
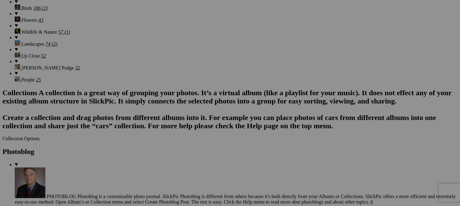
type input "Bee in gardens"
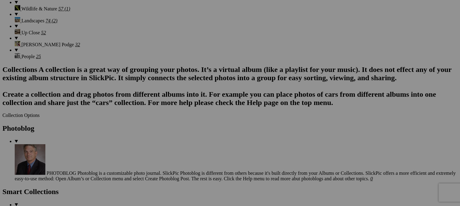
scroll to position [644, 0]
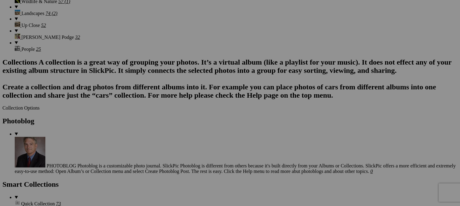
type input "Butterfly in gardens"
drag, startPoint x: 313, startPoint y: 108, endPoint x: 327, endPoint y: 108, distance: 13.8
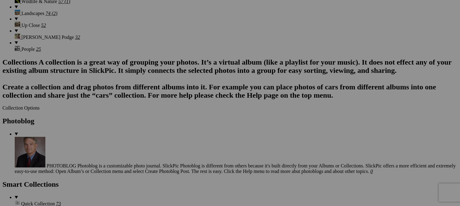
drag, startPoint x: 174, startPoint y: 108, endPoint x: 193, endPoint y: 109, distance: 19.0
drag, startPoint x: 314, startPoint y: 108, endPoint x: 345, endPoint y: 109, distance: 31.6
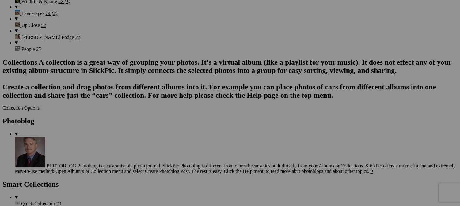
paste input "âteau de la L"
drag, startPoint x: 349, startPoint y: 108, endPoint x: 359, endPoint y: 108, distance: 10.7
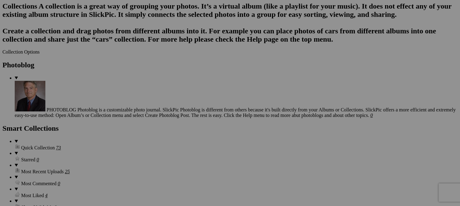
scroll to position [705, 0]
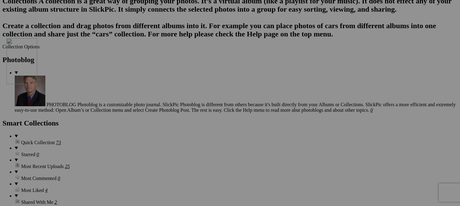
drag, startPoint x: 165, startPoint y: 112, endPoint x: 99, endPoint y: 84, distance: 71.3
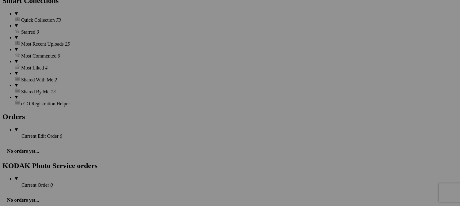
scroll to position [859, 0]
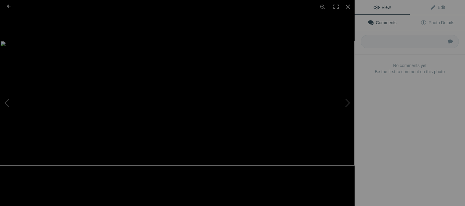
type input "Sheep at [GEOGRAPHIC_DATA][PERSON_NAME]"
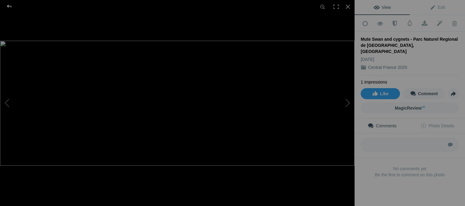
click at [9, 6] on div at bounding box center [9, 6] width 22 height 12
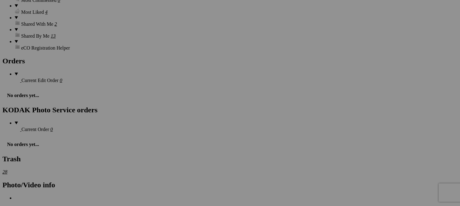
scroll to position [889, 0]
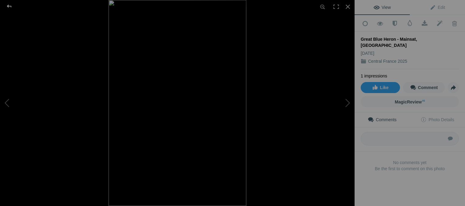
click at [11, 6] on div at bounding box center [9, 6] width 22 height 12
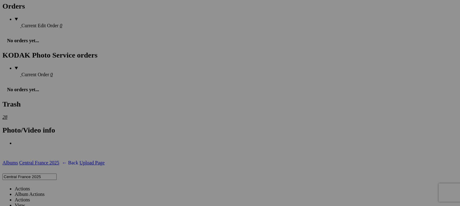
scroll to position [950, 0]
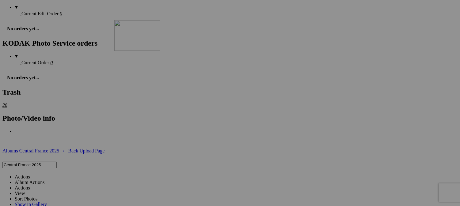
drag, startPoint x: 166, startPoint y: 86, endPoint x: 203, endPoint y: 74, distance: 39.2
click at [173, 90] on img at bounding box center [171, 85] width 46 height 46
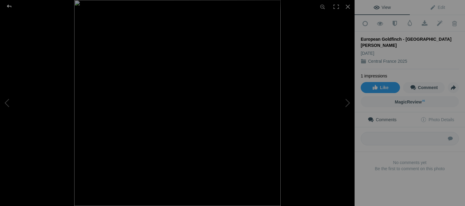
click at [8, 6] on div at bounding box center [9, 6] width 22 height 12
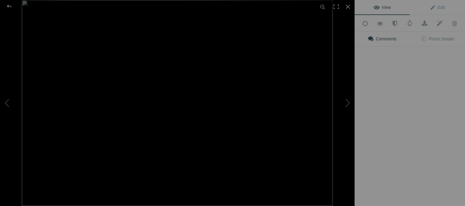
click at [217, 78] on img at bounding box center [177, 103] width 311 height 206
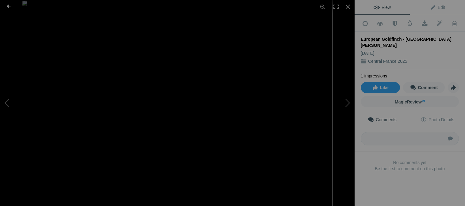
click at [8, 6] on div at bounding box center [9, 6] width 22 height 12
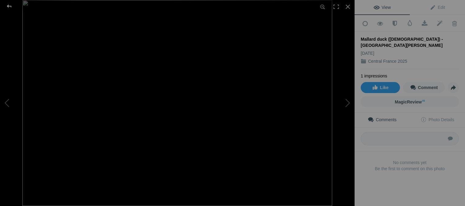
click at [9, 6] on div at bounding box center [9, 6] width 22 height 12
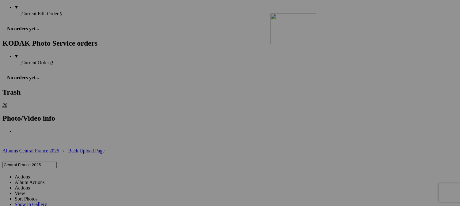
drag, startPoint x: 107, startPoint y: 168, endPoint x: 356, endPoint y: 68, distance: 268.3
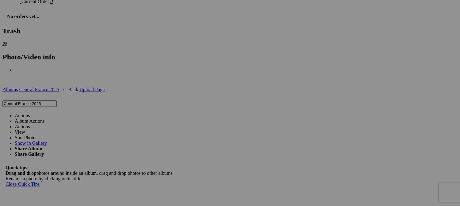
scroll to position [1042, 0]
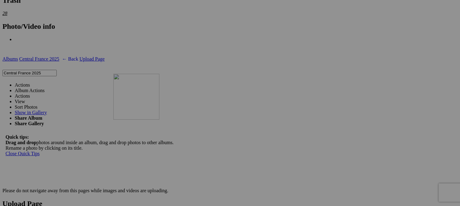
drag, startPoint x: 168, startPoint y: 71, endPoint x: 202, endPoint y: 127, distance: 65.6
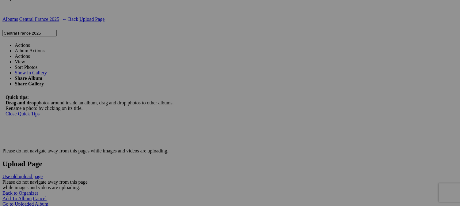
scroll to position [1104, 0]
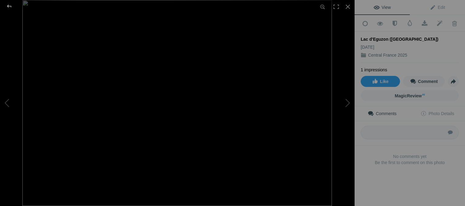
click at [7, 6] on div at bounding box center [9, 6] width 22 height 12
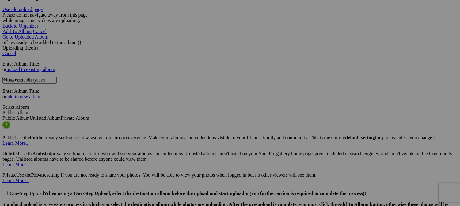
scroll to position [1257, 0]
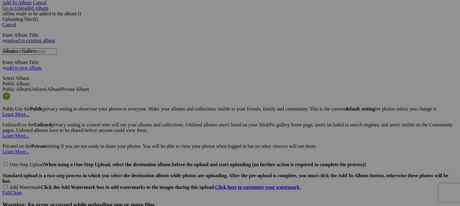
scroll to position [1288, 0]
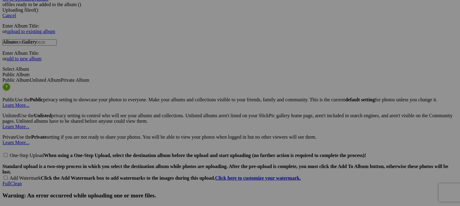
drag, startPoint x: 128, startPoint y: 87, endPoint x: 133, endPoint y: 108, distance: 21.6
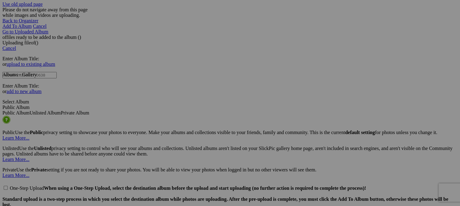
scroll to position [1257, 0]
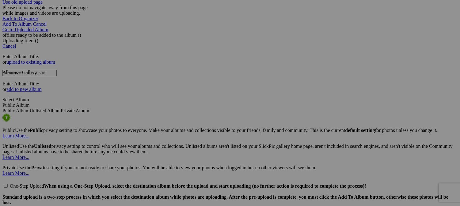
type input "Castle Gargiless (river grounds} - [GEOGRAPHIC_DATA]-[GEOGRAPHIC_DATA], [GEOGRA…"
drag, startPoint x: 174, startPoint y: 111, endPoint x: 202, endPoint y: 113, distance: 28.2
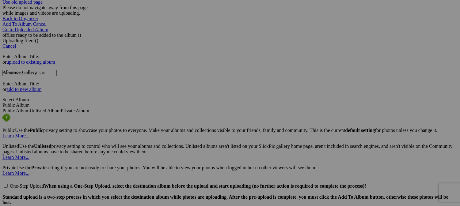
type input "Castle Gargiless"
drag, startPoint x: 229, startPoint y: 118, endPoint x: 252, endPoint y: 118, distance: 23.0
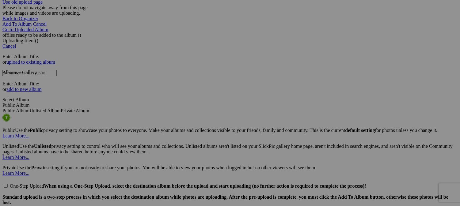
type input "Castle Gargiless -"
drag, startPoint x: 298, startPoint y: 110, endPoint x: 302, endPoint y: 110, distance: 3.7
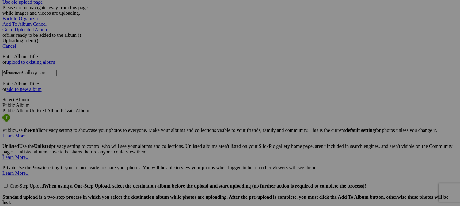
scroll to position [0, 19]
drag, startPoint x: 280, startPoint y: 110, endPoint x: 283, endPoint y: 111, distance: 3.2
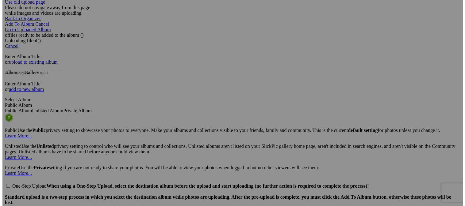
scroll to position [0, 16]
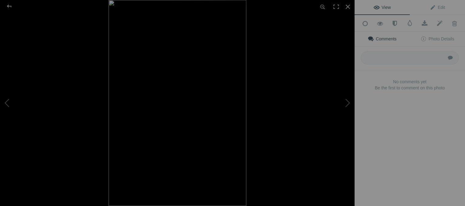
type input "La-Celle-[GEOGRAPHIC_DATA], [GEOGRAPHIC_DATA] (Creuse River)"
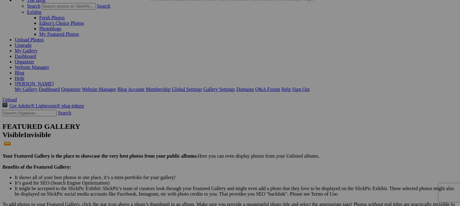
scroll to position [61, 0]
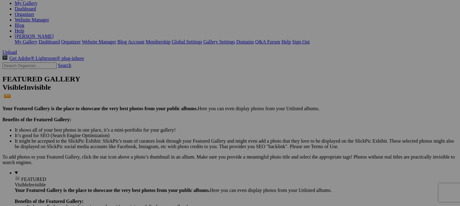
scroll to position [92, 0]
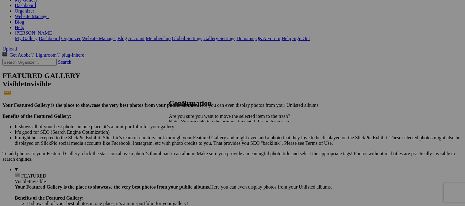
click at [189, 144] on span "Yes" at bounding box center [185, 143] width 7 height 5
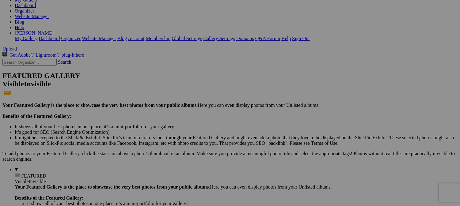
scroll to position [123, 0]
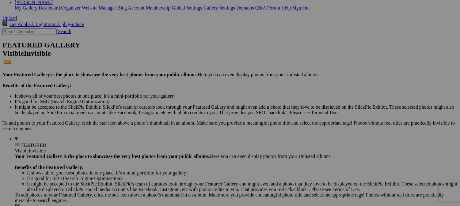
drag, startPoint x: 312, startPoint y: 84, endPoint x: 323, endPoint y: 85, distance: 10.5
drag, startPoint x: 318, startPoint y: 84, endPoint x: 322, endPoint y: 83, distance: 4.1
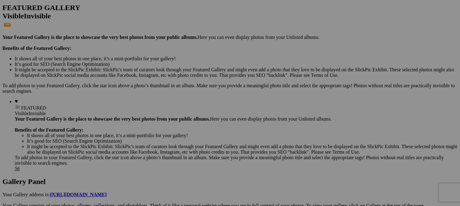
scroll to position [184, 0]
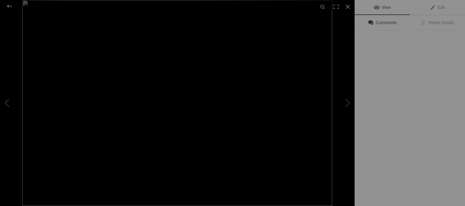
type input "Back terrace statue - [GEOGRAPHIC_DATA][PERSON_NAME]"
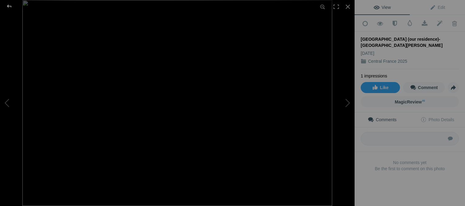
click at [11, 6] on div at bounding box center [9, 6] width 22 height 12
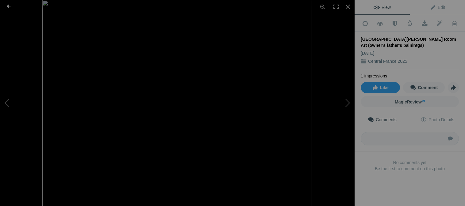
click at [8, 5] on div at bounding box center [9, 6] width 22 height 12
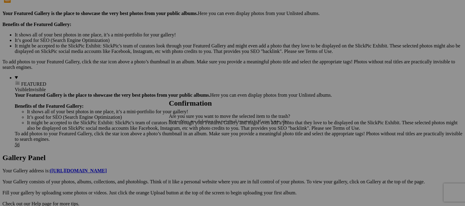
click at [189, 145] on span "Yes" at bounding box center [185, 143] width 7 height 5
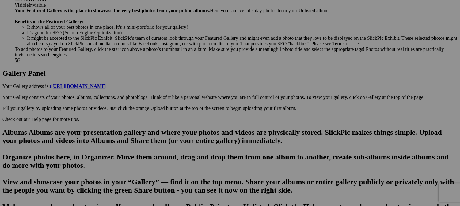
scroll to position [245, 0]
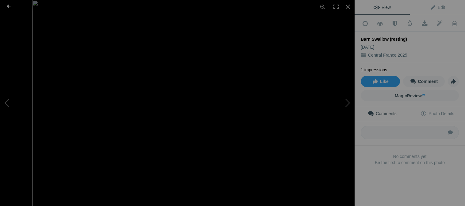
click at [7, 6] on div at bounding box center [9, 6] width 22 height 12
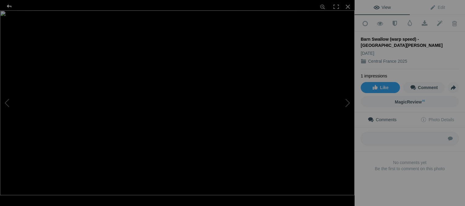
click at [11, 6] on div at bounding box center [9, 6] width 22 height 12
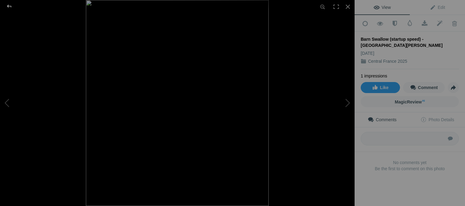
click at [9, 7] on div at bounding box center [9, 6] width 22 height 12
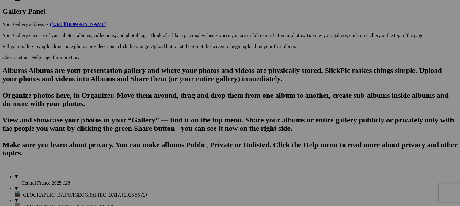
scroll to position [337, 0]
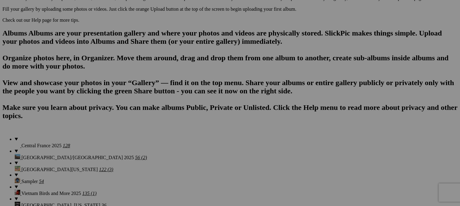
scroll to position [307, 0]
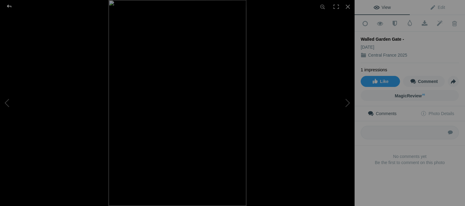
click at [6, 6] on div at bounding box center [9, 6] width 22 height 12
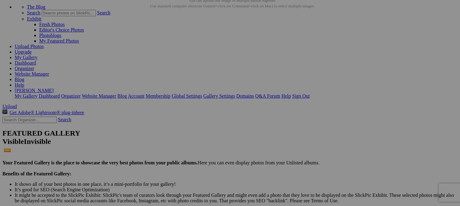
scroll to position [31, 0]
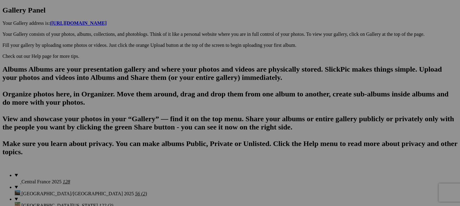
scroll to position [276, 0]
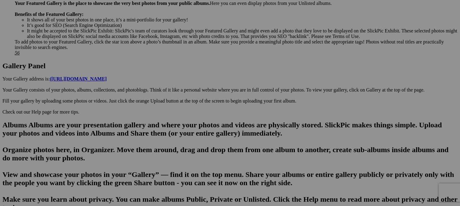
type input "[PERSON_NAME] and [PERSON_NAME] ([PERSON_NAME]'s mother and stepfather) at [GEO…"
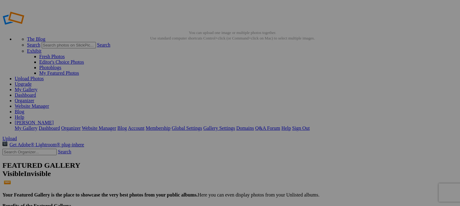
scroll to position [0, 0]
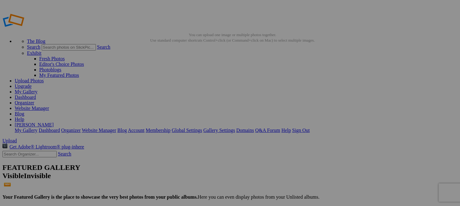
drag, startPoint x: 173, startPoint y: 113, endPoint x: 187, endPoint y: 112, distance: 14.1
type input "[PERSON_NAME] planning new porcelain display"
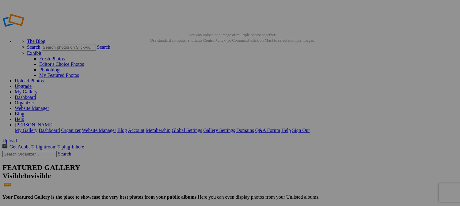
drag, startPoint x: 155, startPoint y: 130, endPoint x: 155, endPoint y: 162, distance: 32.2
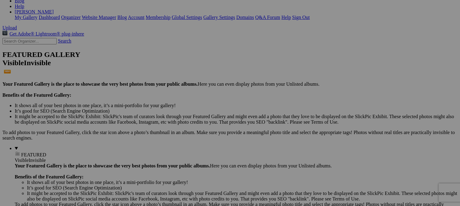
scroll to position [123, 0]
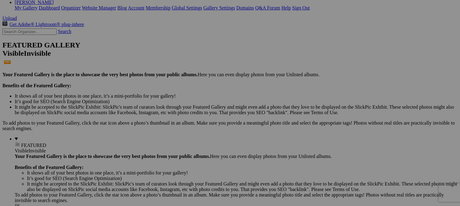
drag, startPoint x: 177, startPoint y: 52, endPoint x: 155, endPoint y: 159, distance: 108.4
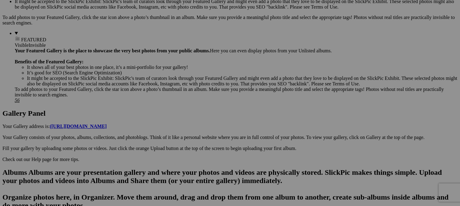
scroll to position [215, 0]
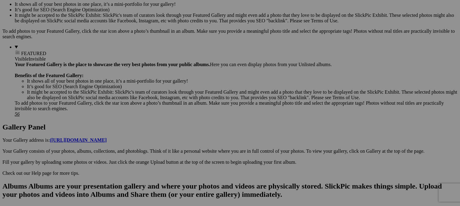
drag, startPoint x: 173, startPoint y: 44, endPoint x: 170, endPoint y: 193, distance: 148.7
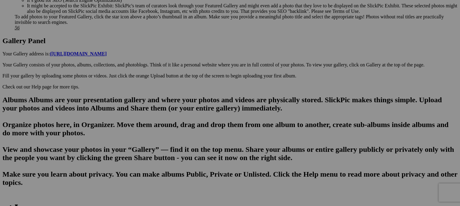
scroll to position [307, 0]
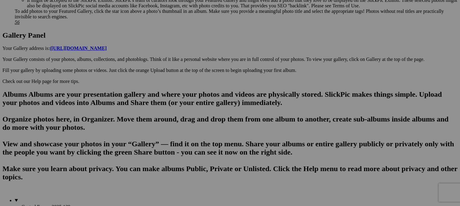
drag, startPoint x: 166, startPoint y: 30, endPoint x: 262, endPoint y: 152, distance: 155.2
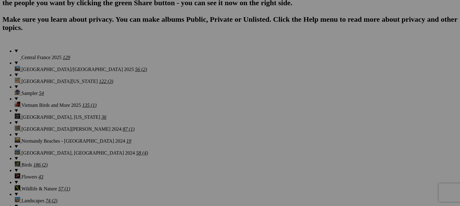
scroll to position [460, 0]
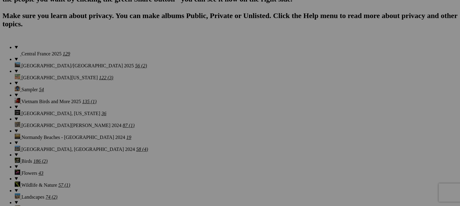
drag, startPoint x: 257, startPoint y: 128, endPoint x: 267, endPoint y: 127, distance: 10.1
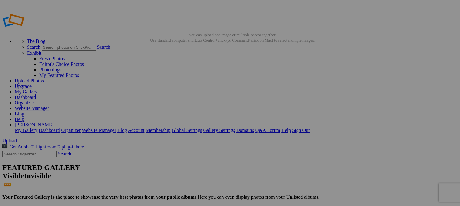
drag, startPoint x: 175, startPoint y: 91, endPoint x: 217, endPoint y: 72, distance: 45.7
drag, startPoint x: 216, startPoint y: 94, endPoint x: 267, endPoint y: 82, distance: 53.0
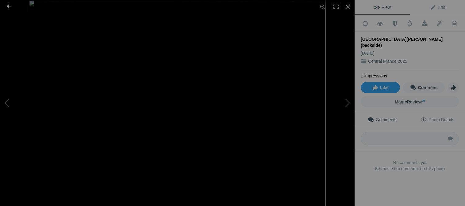
click at [9, 6] on div at bounding box center [9, 6] width 22 height 12
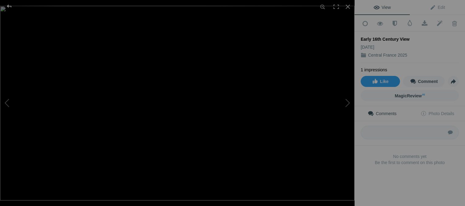
click at [12, 7] on div at bounding box center [9, 6] width 22 height 12
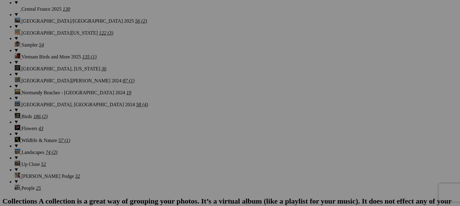
scroll to position [552, 0]
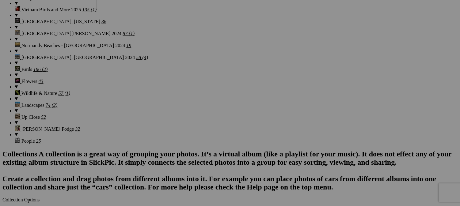
drag, startPoint x: 173, startPoint y: 178, endPoint x: 139, endPoint y: 20, distance: 162.1
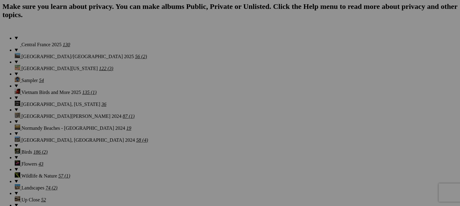
scroll to position [460, 0]
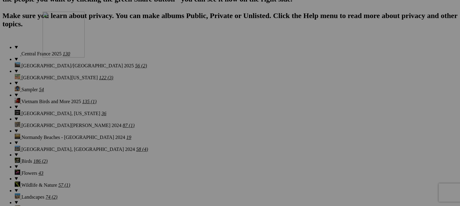
drag, startPoint x: 166, startPoint y: 180, endPoint x: 131, endPoint y: 65, distance: 120.1
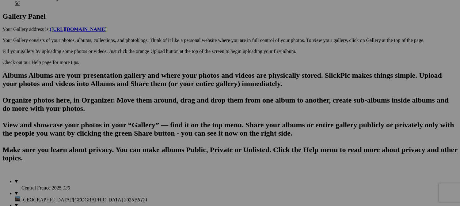
scroll to position [307, 0]
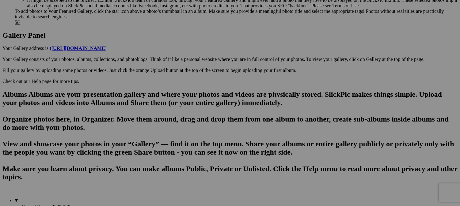
drag, startPoint x: 169, startPoint y: 178, endPoint x: 138, endPoint y: 19, distance: 161.9
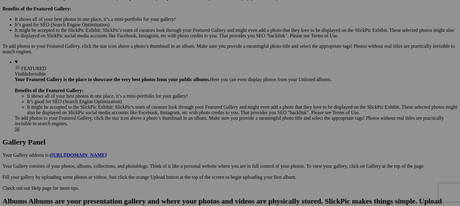
scroll to position [184, 0]
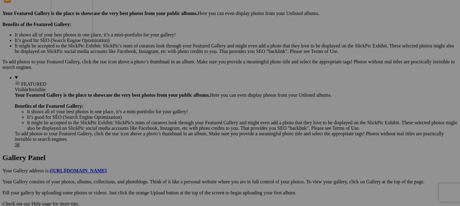
drag, startPoint x: 110, startPoint y: 152, endPoint x: 139, endPoint y: 47, distance: 108.8
drag, startPoint x: 165, startPoint y: 68, endPoint x: 154, endPoint y: 156, distance: 88.1
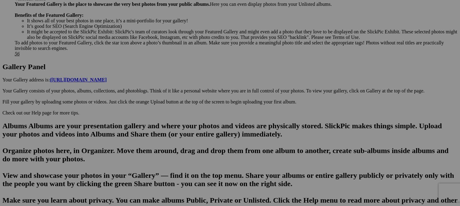
scroll to position [276, 0]
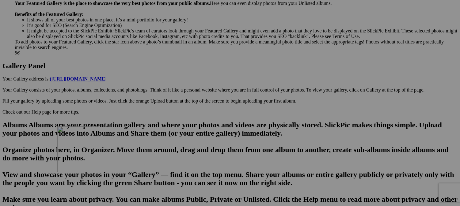
drag, startPoint x: 169, startPoint y: 60, endPoint x: 151, endPoint y: 175, distance: 116.1
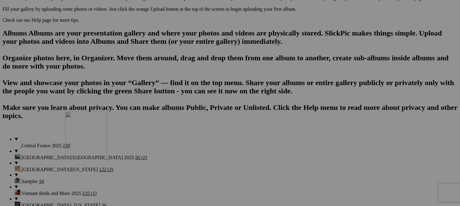
drag, startPoint x: 172, startPoint y: 42, endPoint x: 154, endPoint y: 164, distance: 123.7
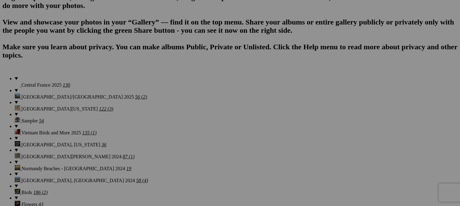
scroll to position [429, 0]
drag, startPoint x: 166, startPoint y: 63, endPoint x: 152, endPoint y: 114, distance: 53.7
drag, startPoint x: 119, startPoint y: 149, endPoint x: 140, endPoint y: -5, distance: 155.1
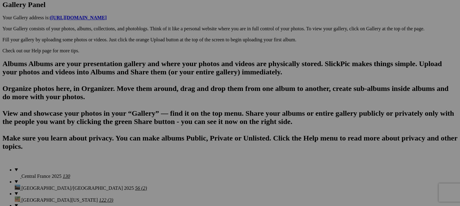
scroll to position [307, 0]
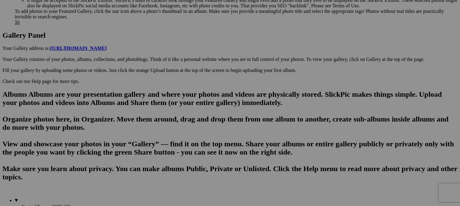
drag, startPoint x: 167, startPoint y: 101, endPoint x: 160, endPoint y: 9, distance: 92.3
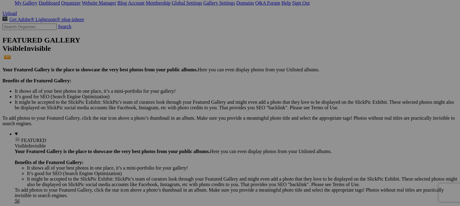
scroll to position [123, 0]
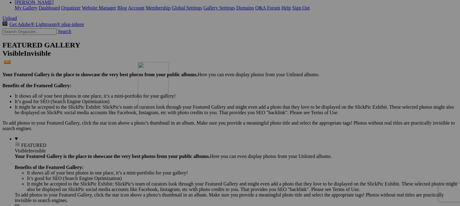
drag, startPoint x: 393, startPoint y: 54, endPoint x: 228, endPoint y: 116, distance: 175.8
drag, startPoint x: 391, startPoint y: 55, endPoint x: 224, endPoint y: 112, distance: 177.1
drag, startPoint x: 393, startPoint y: 54, endPoint x: 217, endPoint y: 110, distance: 184.5
drag, startPoint x: 397, startPoint y: 55, endPoint x: 223, endPoint y: 123, distance: 187.4
drag, startPoint x: 228, startPoint y: 154, endPoint x: 243, endPoint y: 155, distance: 15.1
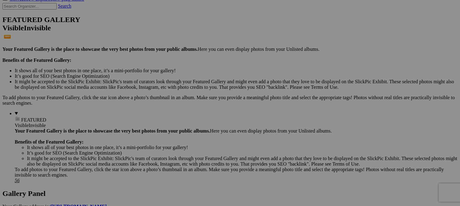
scroll to position [153, 0]
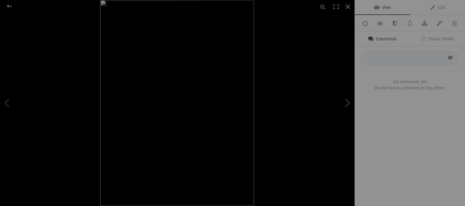
type input "[GEOGRAPHIC_DATA] (our temporary residence)- [GEOGRAPHIC_DATA][PERSON_NAME]"
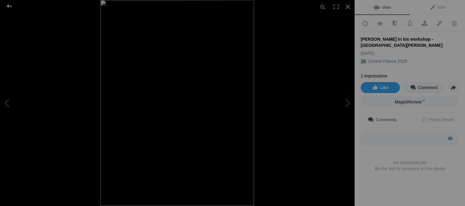
click at [9, 5] on div at bounding box center [9, 6] width 22 height 12
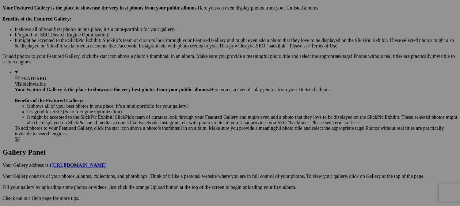
scroll to position [215, 0]
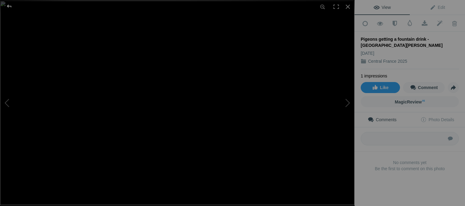
click at [9, 6] on div at bounding box center [9, 6] width 22 height 12
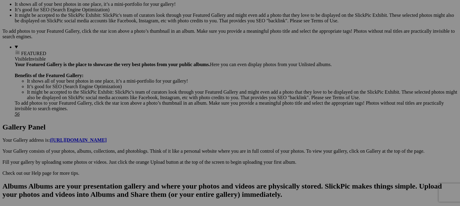
type input "Pigeon buddies getting a fountain drink - [GEOGRAPHIC_DATA][PERSON_NAME]"
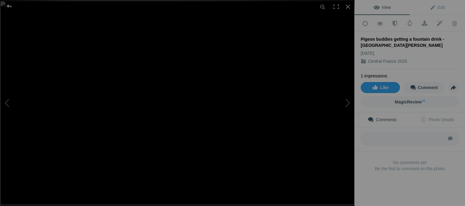
click at [8, 7] on div at bounding box center [9, 6] width 22 height 12
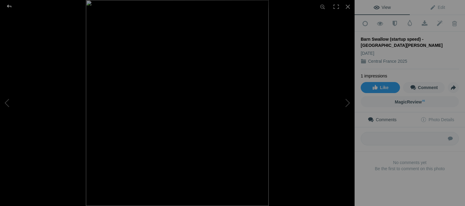
click at [8, 6] on div at bounding box center [9, 6] width 22 height 12
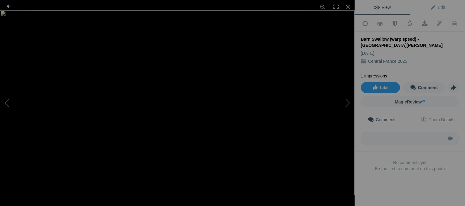
click at [9, 5] on div at bounding box center [9, 6] width 22 height 12
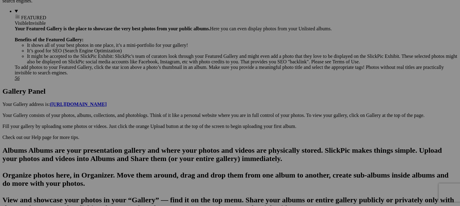
scroll to position [276, 0]
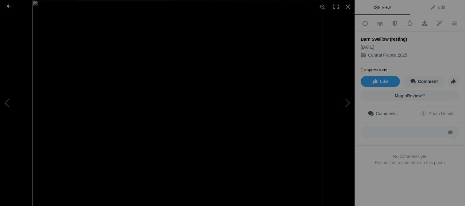
click at [10, 6] on div at bounding box center [9, 6] width 22 height 12
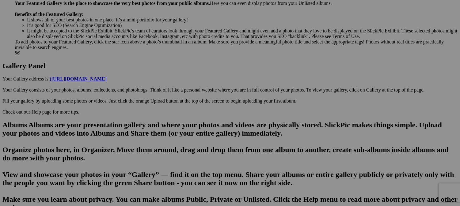
scroll to position [307, 0]
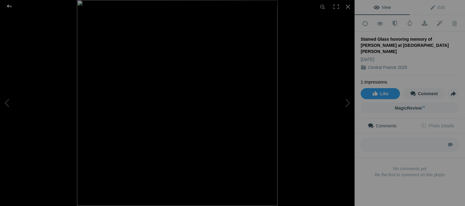
click at [7, 6] on div at bounding box center [9, 6] width 22 height 12
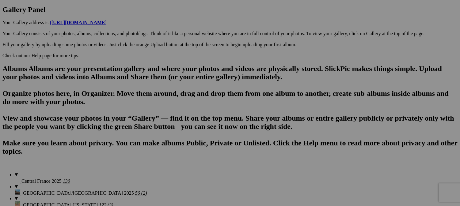
scroll to position [368, 0]
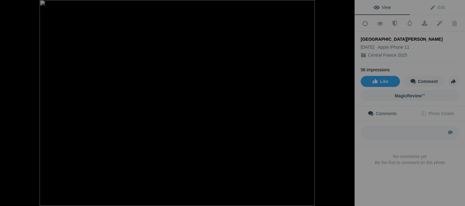
click at [8, 6] on div at bounding box center [9, 6] width 22 height 12
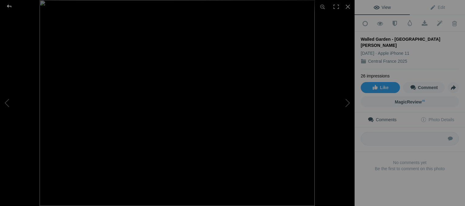
click at [9, 7] on div at bounding box center [9, 6] width 22 height 12
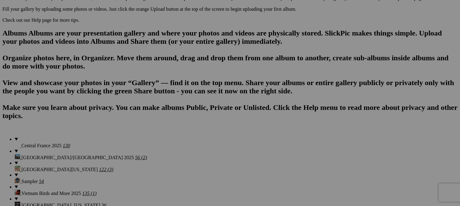
type input "Kitchen remodel in progress"
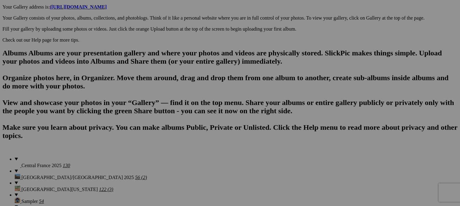
scroll to position [337, 0]
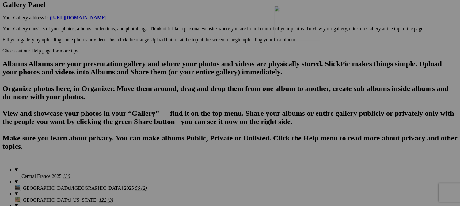
drag, startPoint x: 215, startPoint y: 157, endPoint x: 362, endPoint y: 59, distance: 177.1
drag, startPoint x: 278, startPoint y: 153, endPoint x: 83, endPoint y: 142, distance: 196.0
drag, startPoint x: 332, startPoint y: 154, endPoint x: 160, endPoint y: 132, distance: 172.8
drag, startPoint x: 390, startPoint y: 155, endPoint x: 207, endPoint y: 136, distance: 183.6
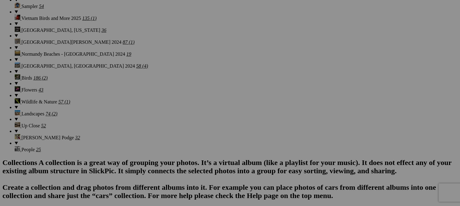
scroll to position [552, 0]
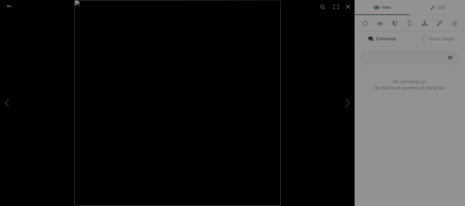
type input "Chicken Coop mail box - Walled Garden Coop Mailbox"
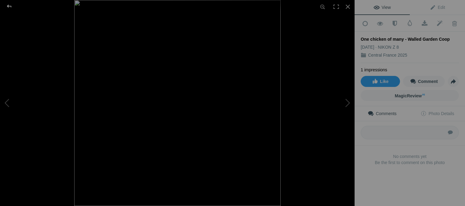
click at [10, 7] on div at bounding box center [9, 6] width 22 height 12
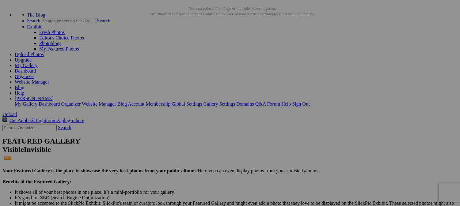
scroll to position [0, 0]
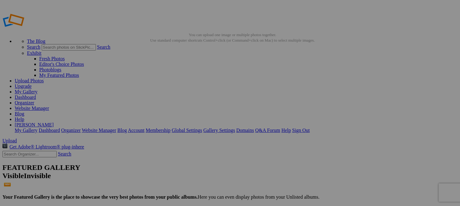
drag, startPoint x: 117, startPoint y: 97, endPoint x: 113, endPoint y: 100, distance: 4.8
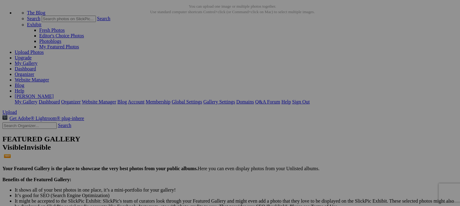
scroll to position [31, 0]
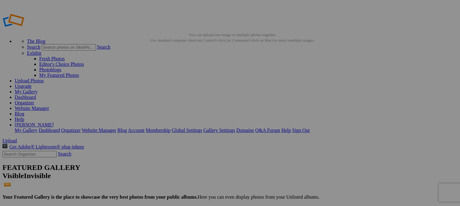
drag, startPoint x: 172, startPoint y: 85, endPoint x: 152, endPoint y: 154, distance: 71.2
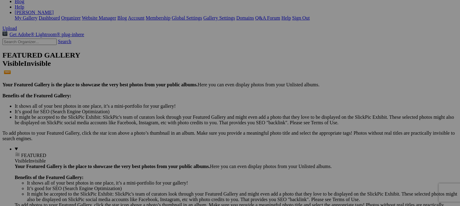
scroll to position [123, 0]
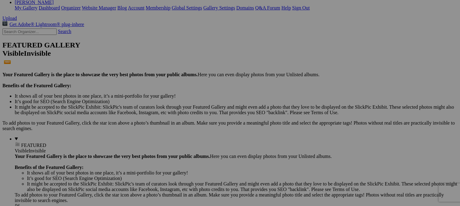
drag, startPoint x: 172, startPoint y: 53, endPoint x: 161, endPoint y: 134, distance: 81.3
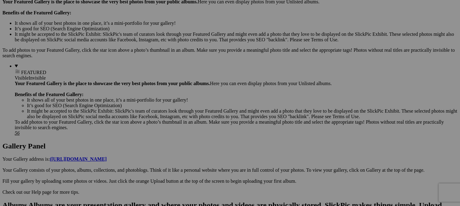
scroll to position [215, 0]
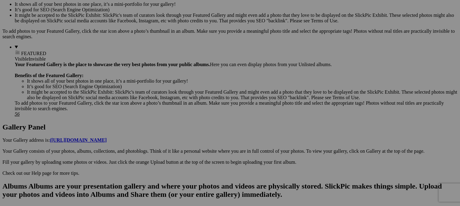
drag, startPoint x: 168, startPoint y: 43, endPoint x: 258, endPoint y: 103, distance: 108.7
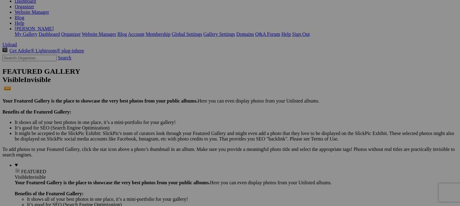
scroll to position [61, 0]
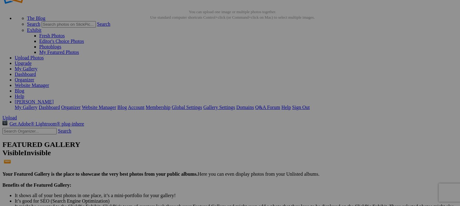
scroll to position [31, 0]
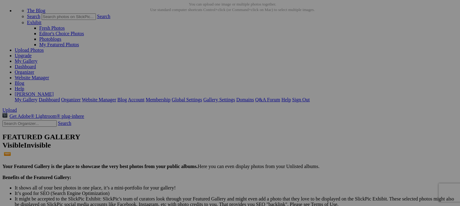
drag, startPoint x: 163, startPoint y: 88, endPoint x: 152, endPoint y: 87, distance: 11.4
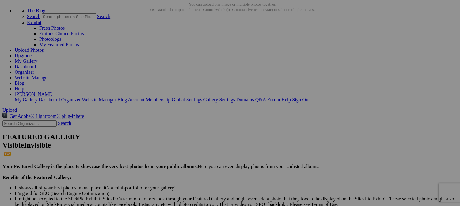
drag, startPoint x: 182, startPoint y: 88, endPoint x: 180, endPoint y: 91, distance: 3.4
type input "Video drving through [GEOGRAPHIC_DATA], [GEOGRAPHIC_DATA]"
drag, startPoint x: 166, startPoint y: 67, endPoint x: 159, endPoint y: 154, distance: 86.7
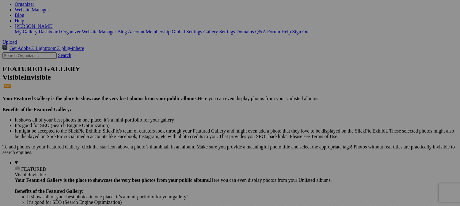
scroll to position [153, 0]
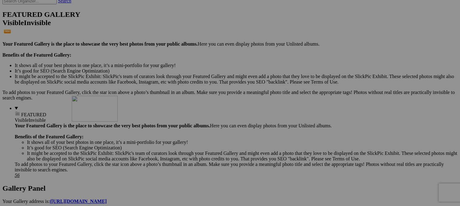
drag, startPoint x: 171, startPoint y: 30, endPoint x: 160, endPoint y: 149, distance: 120.1
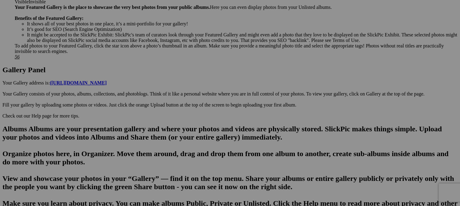
scroll to position [276, 0]
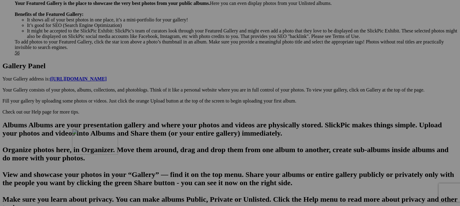
drag, startPoint x: 164, startPoint y: 52, endPoint x: 171, endPoint y: 169, distance: 117.3
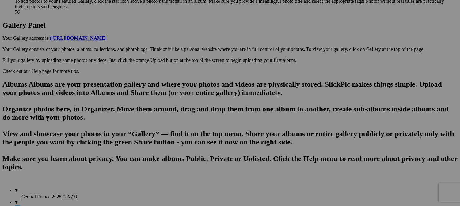
scroll to position [399, 0]
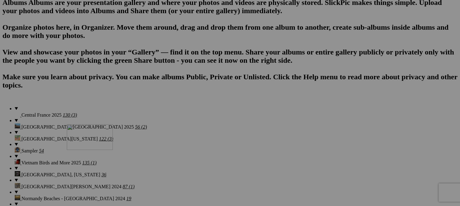
drag, startPoint x: 177, startPoint y: 85, endPoint x: 157, endPoint y: 172, distance: 88.9
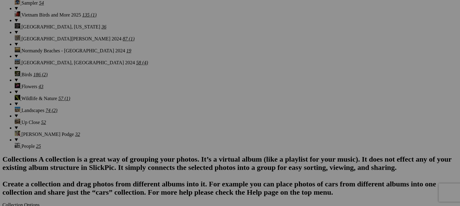
scroll to position [552, 0]
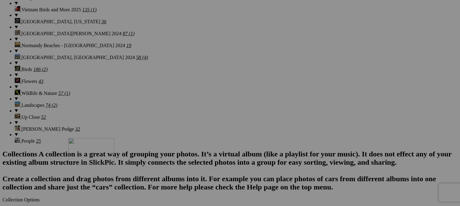
drag, startPoint x: 175, startPoint y: 29, endPoint x: 158, endPoint y: 189, distance: 160.7
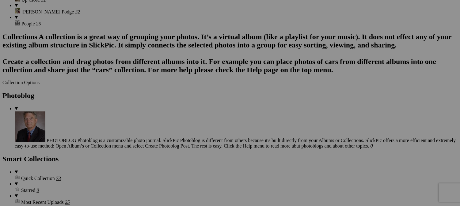
scroll to position [675, 0]
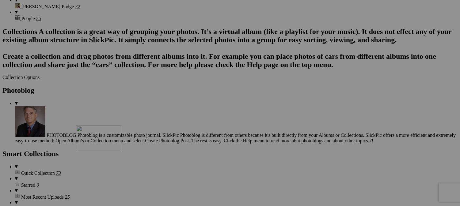
drag, startPoint x: 171, startPoint y: 47, endPoint x: 171, endPoint y: 170, distance: 123.0
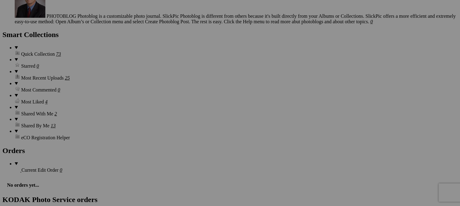
scroll to position [797, 0]
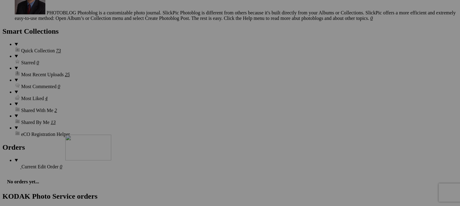
drag, startPoint x: 175, startPoint y: 79, endPoint x: 155, endPoint y: 187, distance: 110.1
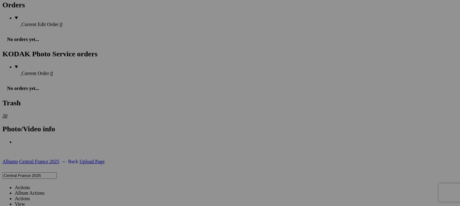
scroll to position [889, 0]
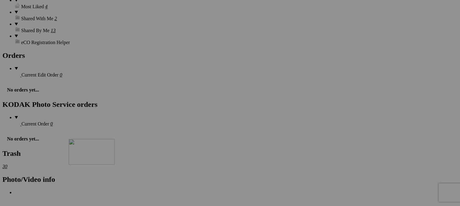
drag, startPoint x: 170, startPoint y: 63, endPoint x: 157, endPoint y: 192, distance: 130.3
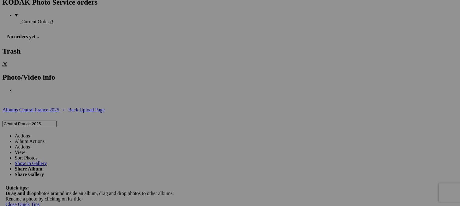
scroll to position [1012, 0]
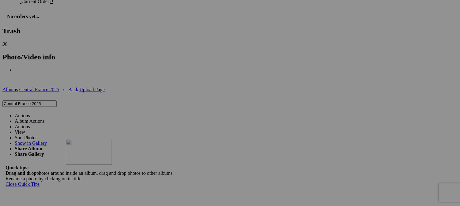
drag, startPoint x: 177, startPoint y: 96, endPoint x: 154, endPoint y: 192, distance: 98.7
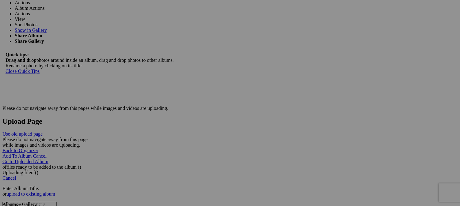
scroll to position [1134, 0]
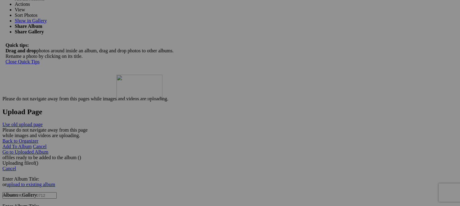
drag, startPoint x: 166, startPoint y: 51, endPoint x: 207, endPoint y: 128, distance: 87.4
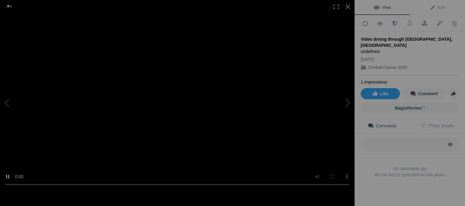
click at [10, 7] on div at bounding box center [9, 6] width 22 height 12
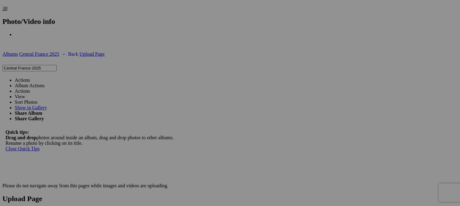
scroll to position [1042, 0]
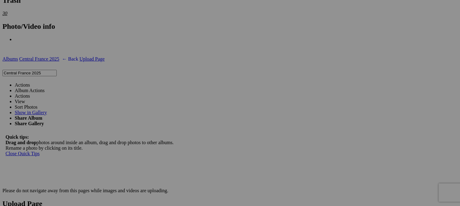
click at [30, 82] on link "Actions" at bounding box center [22, 84] width 15 height 5
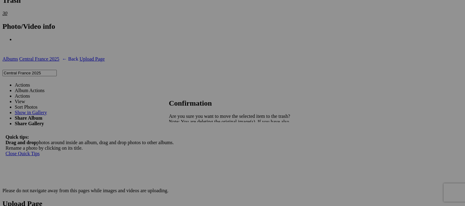
click at [189, 143] on span "Yes" at bounding box center [185, 143] width 7 height 5
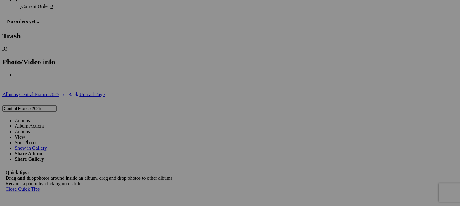
scroll to position [1012, 0]
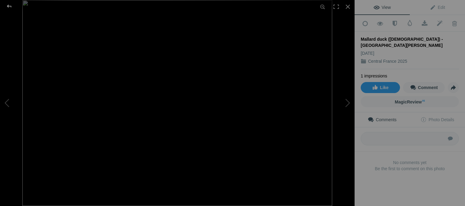
click at [7, 7] on div at bounding box center [9, 6] width 22 height 12
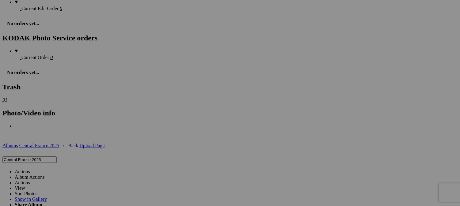
scroll to position [981, 0]
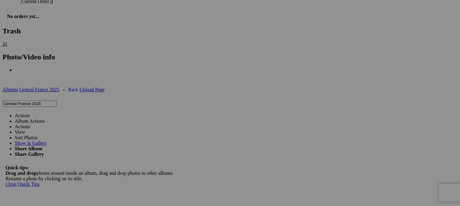
scroll to position [0, 15]
drag, startPoint x: 130, startPoint y: 128, endPoint x: 127, endPoint y: 131, distance: 3.9
type input "Mallard duck ([DEMOGRAPHIC_DATA]) - [GEOGRAPHIC_DATA], [GEOGRAPHIC_DATA]"
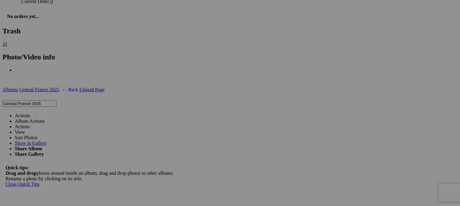
drag, startPoint x: 185, startPoint y: 121, endPoint x: 194, endPoint y: 122, distance: 9.6
drag, startPoint x: 163, startPoint y: 121, endPoint x: 197, endPoint y: 120, distance: 34.0
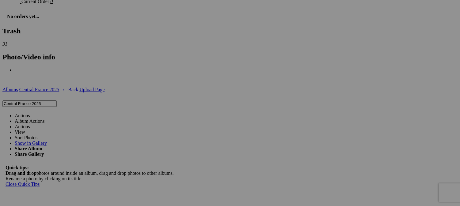
type input "Mallard duck ([DEMOGRAPHIC_DATA]) - [GEOGRAPHIC_DATA], [GEOGRAPHIC_DATA]"
drag, startPoint x: 131, startPoint y: 129, endPoint x: 155, endPoint y: 131, distance: 24.0
paste input "Chateauroux"
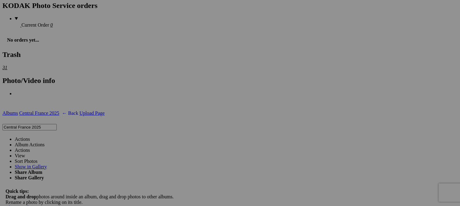
scroll to position [1012, 0]
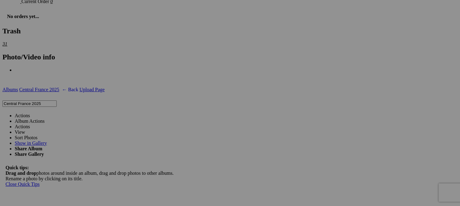
type input "Mallard duck ([DEMOGRAPHIC_DATA]) - [GEOGRAPHIC_DATA], [GEOGRAPHIC_DATA]"
drag, startPoint x: 228, startPoint y: 130, endPoint x: 235, endPoint y: 129, distance: 7.7
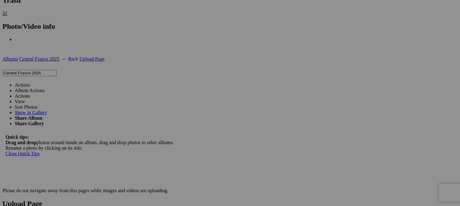
type input "Graylag Goose - [GEOGRAPHIC_DATA], [GEOGRAPHIC_DATA]"
drag, startPoint x: 397, startPoint y: 73, endPoint x: 262, endPoint y: 49, distance: 136.5
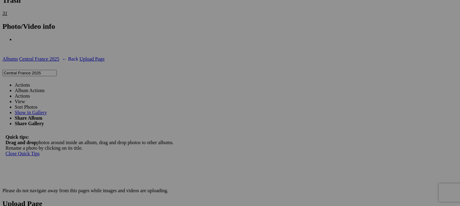
drag, startPoint x: 332, startPoint y: 91, endPoint x: 327, endPoint y: 91, distance: 4.9
type input "Mute Swan - [GEOGRAPHIC_DATA], [GEOGRAPHIC_DATA]"
drag, startPoint x: 331, startPoint y: 72, endPoint x: 269, endPoint y: 64, distance: 63.3
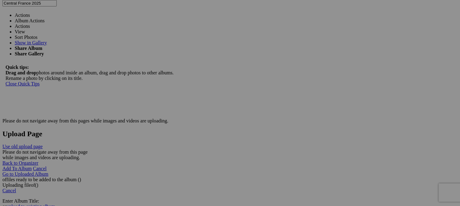
scroll to position [1104, 0]
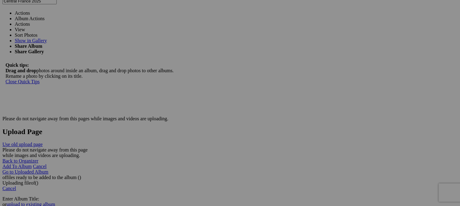
scroll to position [1134, 0]
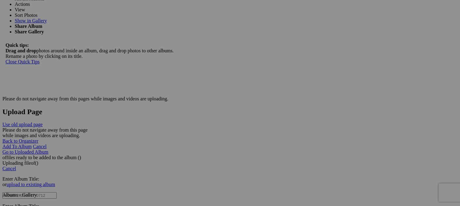
drag, startPoint x: 93, startPoint y: 154, endPoint x: 121, endPoint y: 153, distance: 28.2
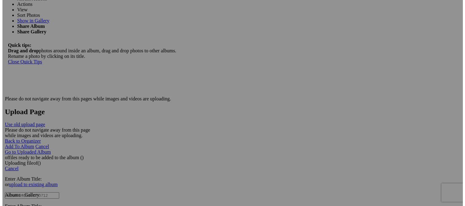
scroll to position [0, 24]
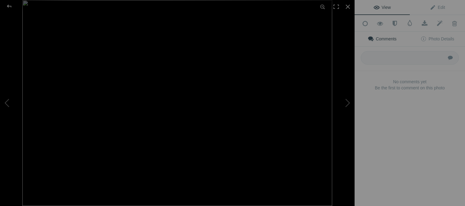
type input "[GEOGRAPHIC_DATA] (Roman construction 1215} - [GEOGRAPHIC_DATA], [GEOGRAPHIC_DA…"
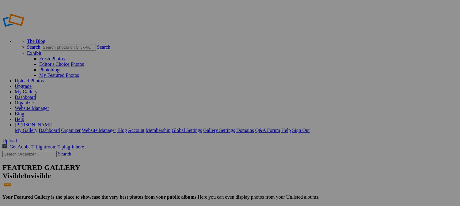
scroll to position [41, 0]
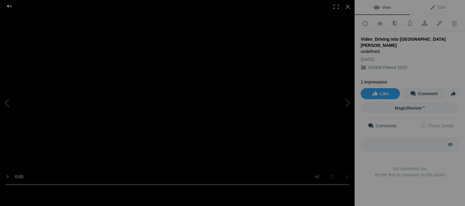
click at [10, 5] on div at bounding box center [9, 6] width 22 height 12
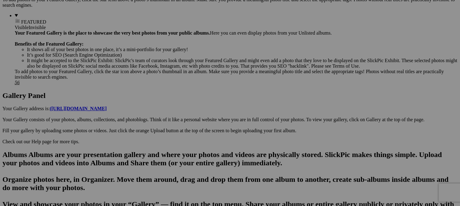
scroll to position [245, 0]
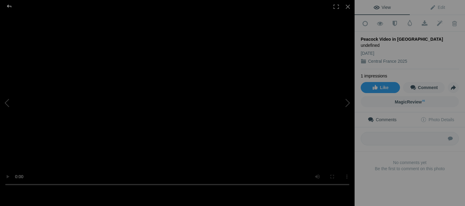
click at [10, 6] on div at bounding box center [9, 6] width 22 height 12
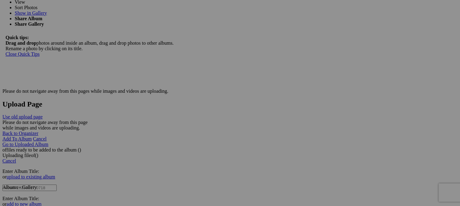
scroll to position [1165, 0]
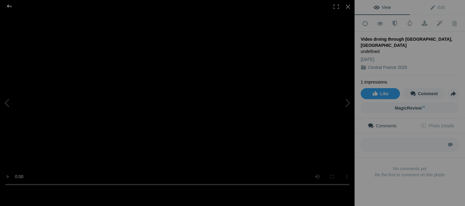
click at [9, 6] on div at bounding box center [9, 6] width 22 height 12
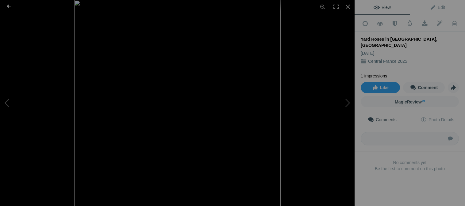
click at [11, 6] on div at bounding box center [9, 6] width 22 height 12
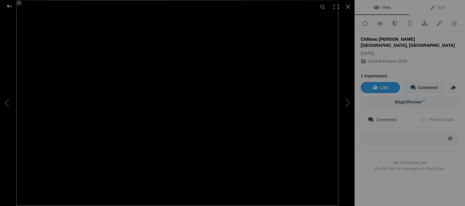
click at [11, 7] on div at bounding box center [9, 6] width 22 height 12
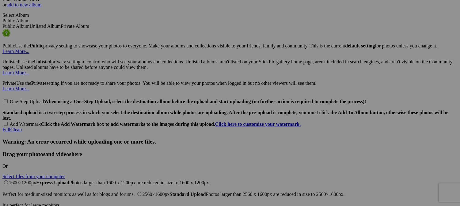
scroll to position [1380, 0]
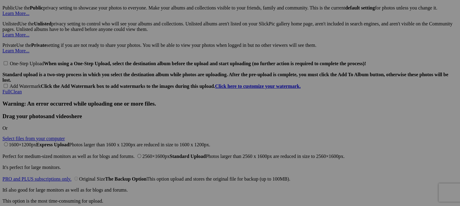
drag, startPoint x: 159, startPoint y: 72, endPoint x: 155, endPoint y: 72, distance: 4.0
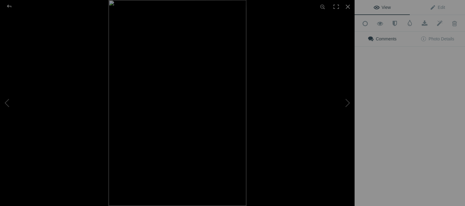
type input "Fish and Chips by the river in [GEOGRAPHIC_DATA], [GEOGRAPHIC_DATA]"
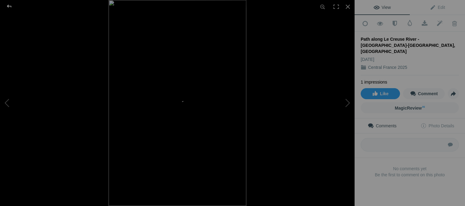
click at [5, 6] on div at bounding box center [9, 6] width 22 height 12
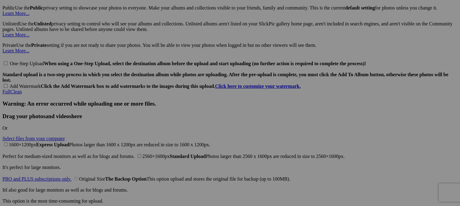
drag, startPoint x: 219, startPoint y: 72, endPoint x: 224, endPoint y: 72, distance: 4.6
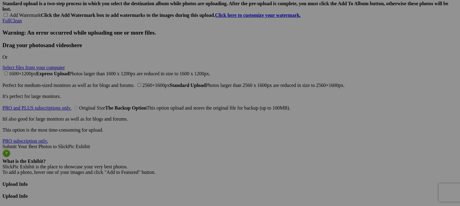
scroll to position [1441, 0]
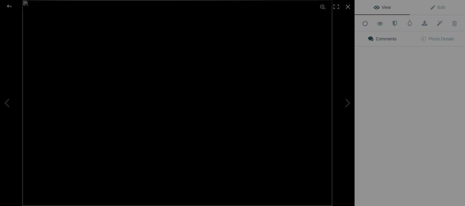
type input "Path along Creuse River - [GEOGRAPHIC_DATA]-[GEOGRAPHIC_DATA], [GEOGRAPHIC_DATA]"
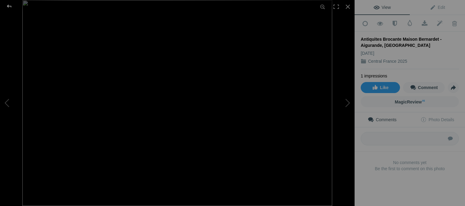
click at [11, 6] on div at bounding box center [9, 6] width 22 height 12
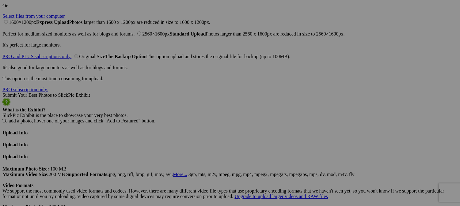
scroll to position [1564, 0]
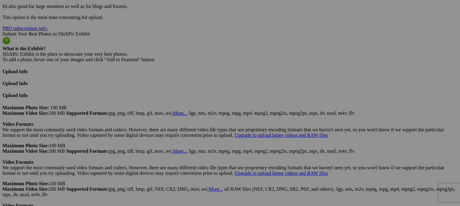
type input "[PERSON_NAME]'s future ttablecloths"
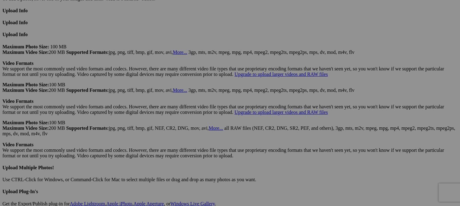
scroll to position [1625, 0]
type input "Frabric selection at the market"
drag, startPoint x: 127, startPoint y: 140, endPoint x: 142, endPoint y: 140, distance: 14.7
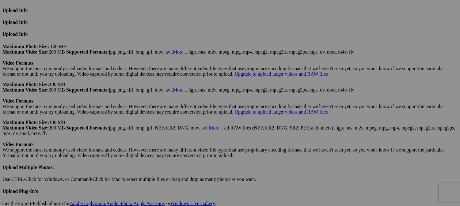
scroll to position [0, 0]
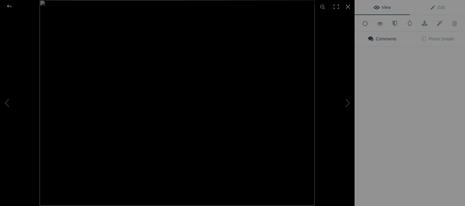
type input "Digging for Treasures"
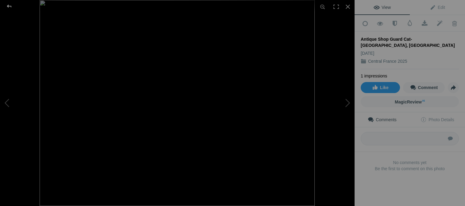
click at [10, 6] on div at bounding box center [9, 6] width 22 height 12
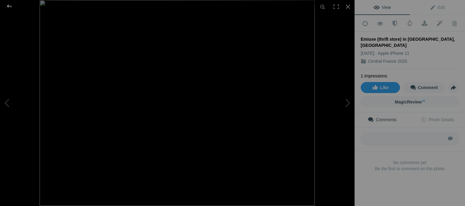
click at [10, 6] on div at bounding box center [9, 6] width 22 height 12
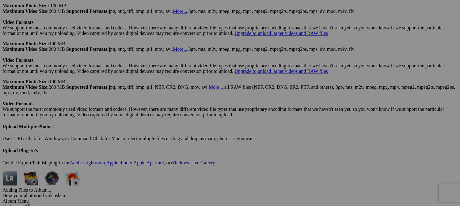
scroll to position [1678, 0]
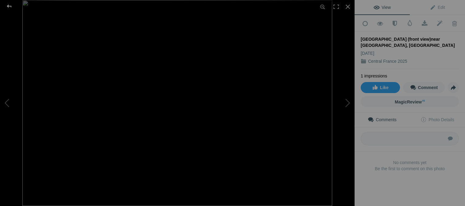
click at [10, 6] on div at bounding box center [9, 6] width 22 height 12
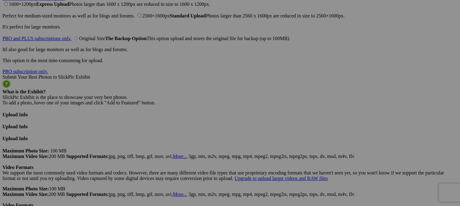
scroll to position [1524, 0]
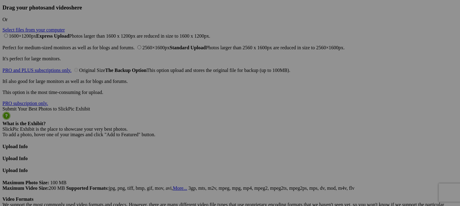
scroll to position [1494, 0]
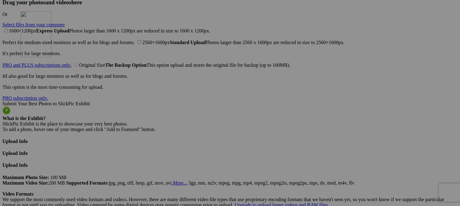
drag, startPoint x: 273, startPoint y: 169, endPoint x: 108, endPoint y: 65, distance: 195.0
type input "[PERSON_NAME]'s future tablecloths"
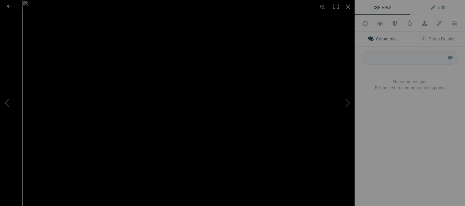
type input "Firewood transport - [GEOGRAPHIC_DATA], [GEOGRAPHIC_DATA]"
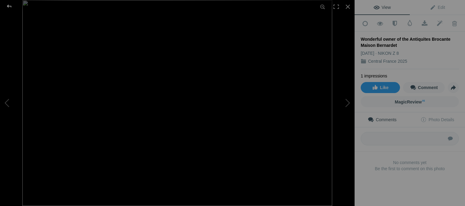
click at [8, 7] on div at bounding box center [9, 6] width 22 height 12
